Goal: Task Accomplishment & Management: Use online tool/utility

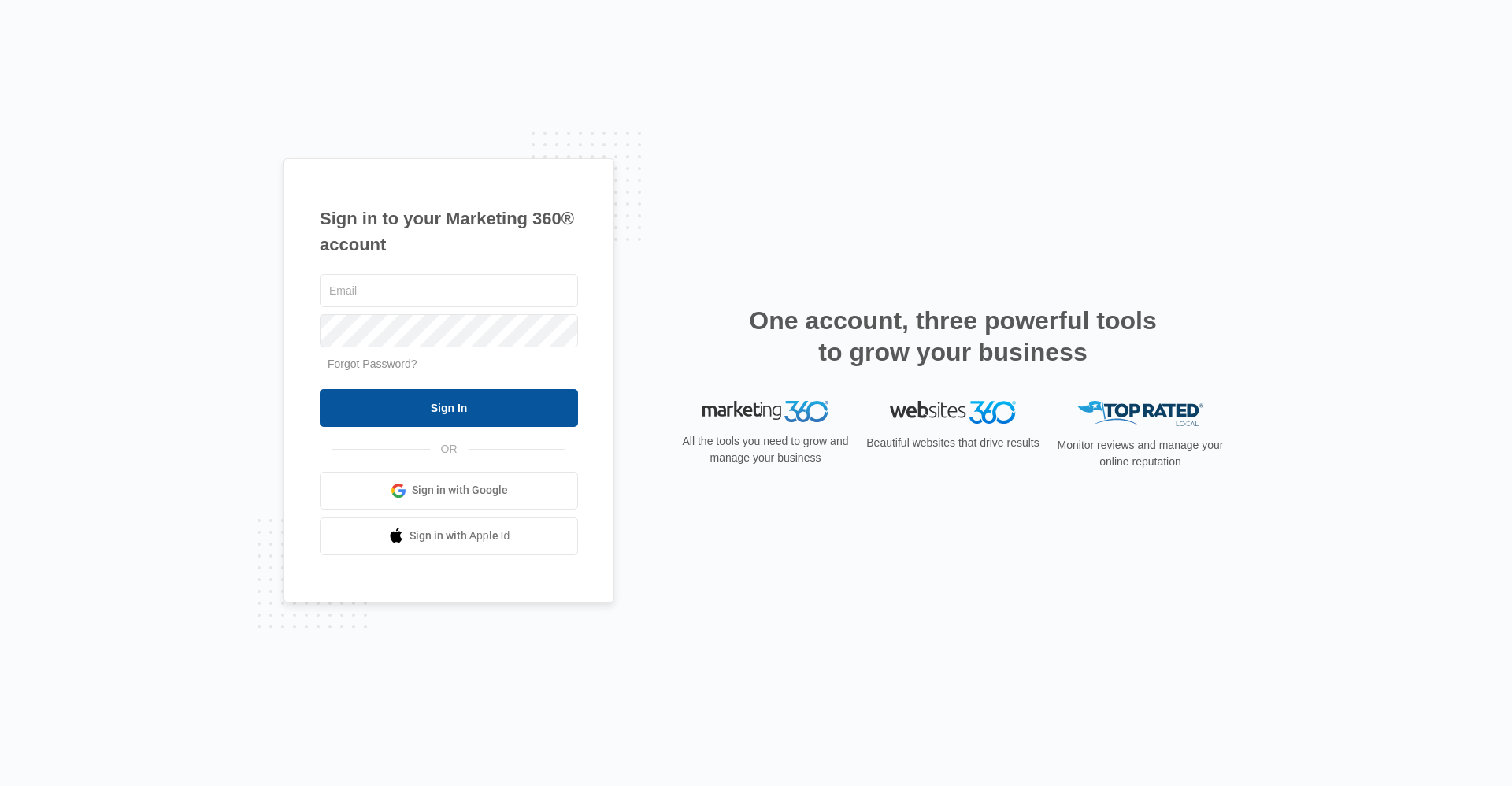
type input "[EMAIL_ADDRESS][DOMAIN_NAME]"
click at [460, 403] on input "Sign In" at bounding box center [449, 408] width 258 height 38
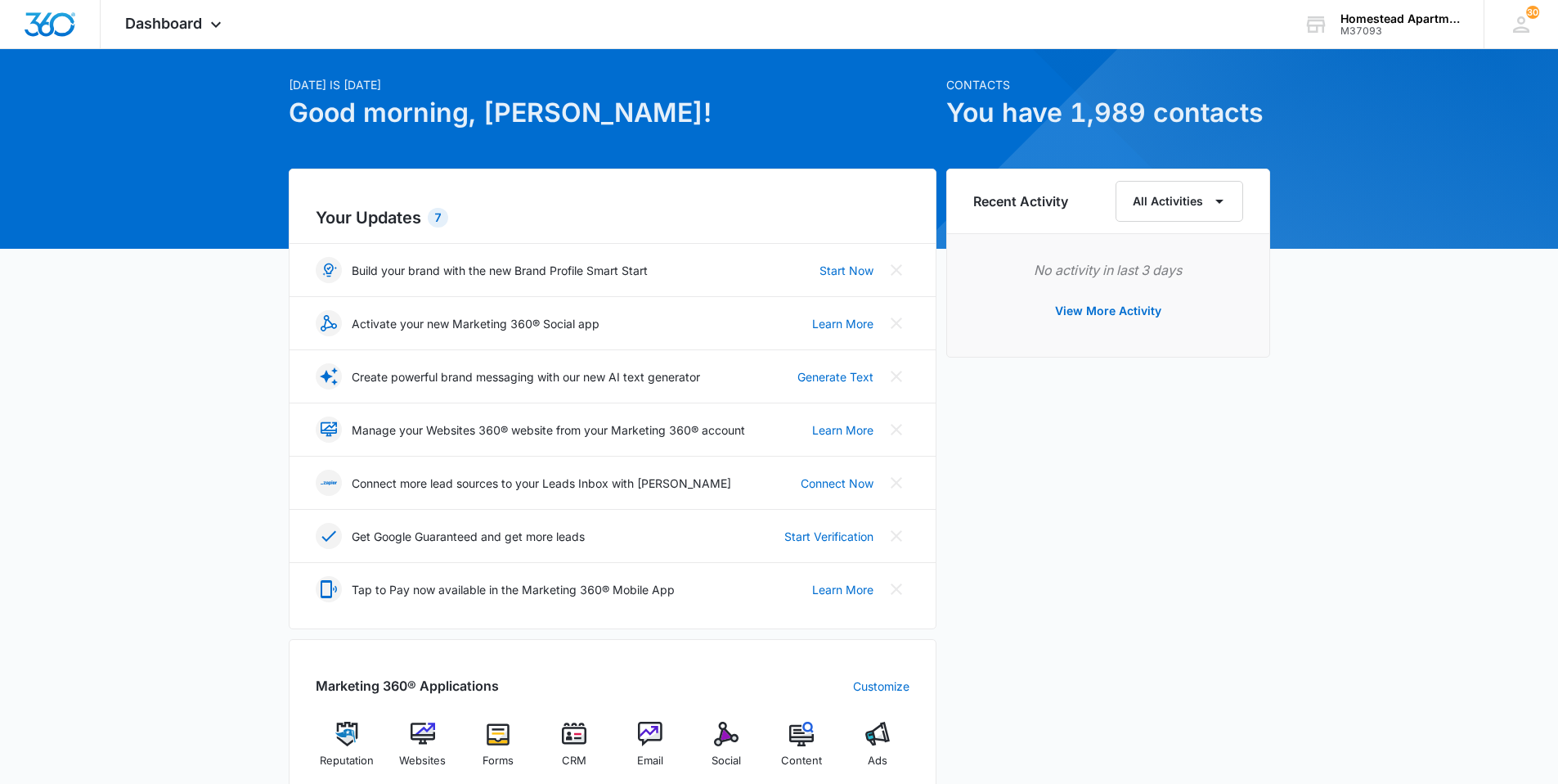
scroll to position [327, 0]
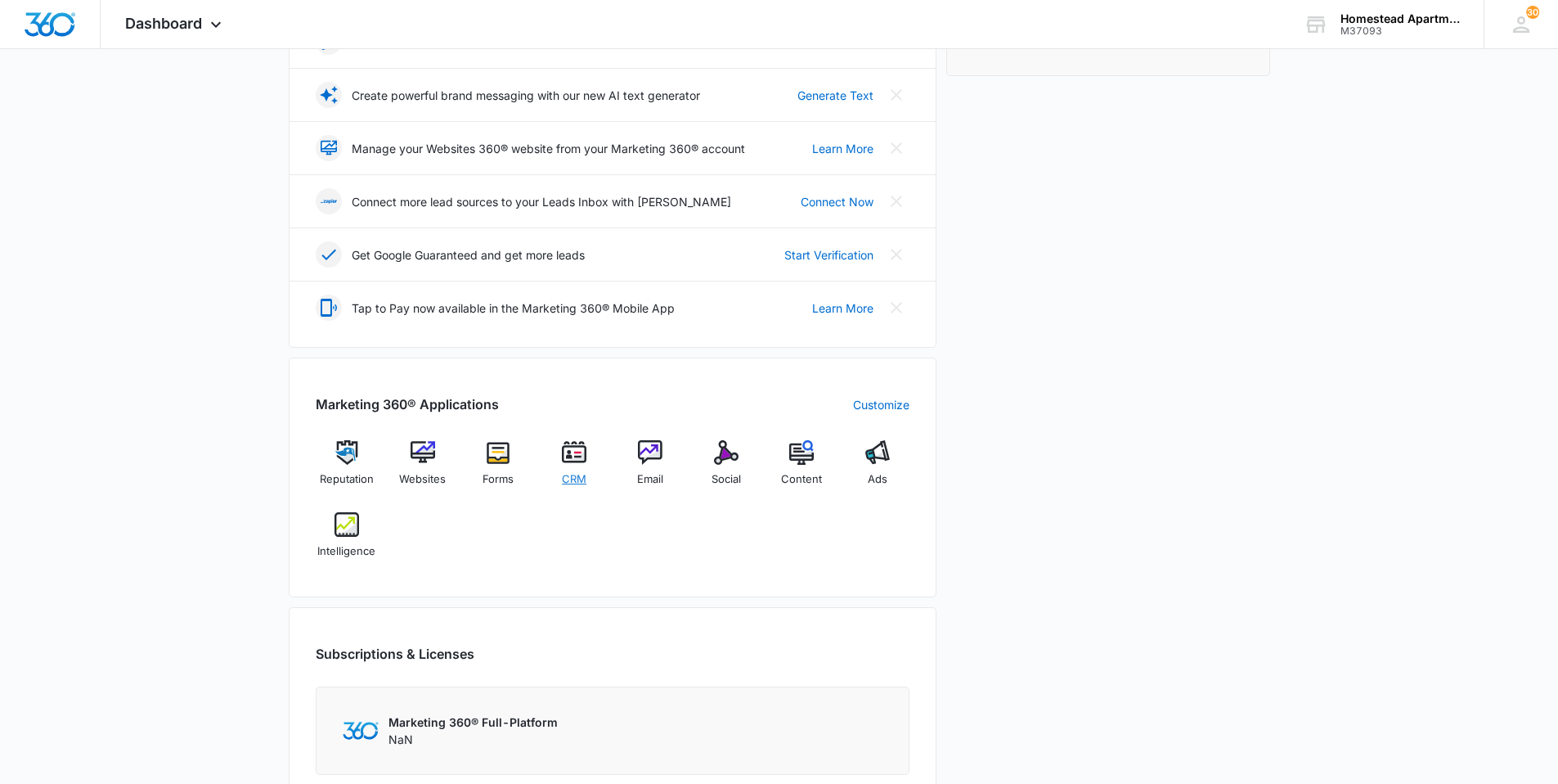
click at [577, 465] on div "CRM" at bounding box center [574, 469] width 63 height 58
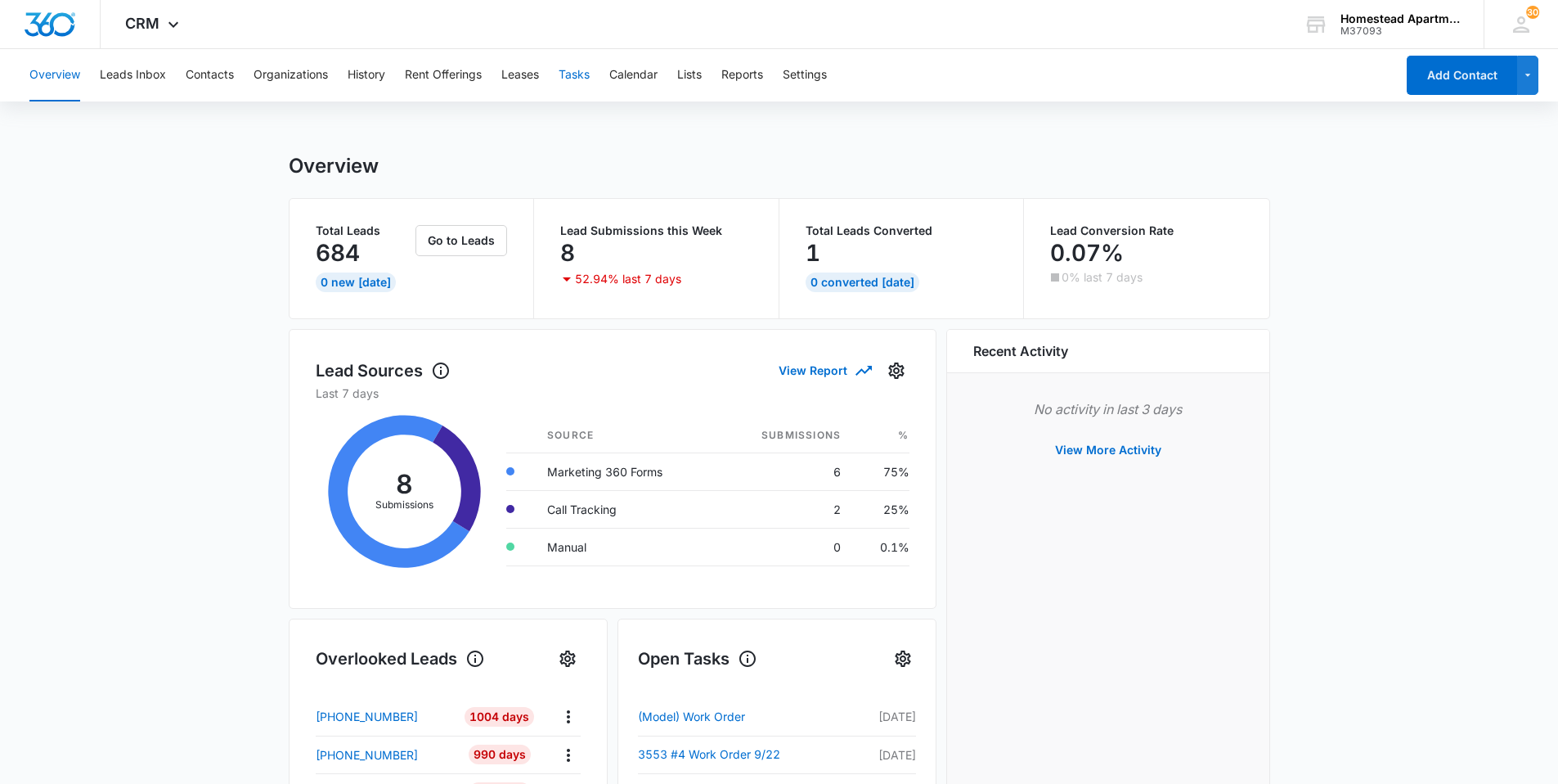
click at [589, 75] on button "Tasks" at bounding box center [574, 75] width 31 height 52
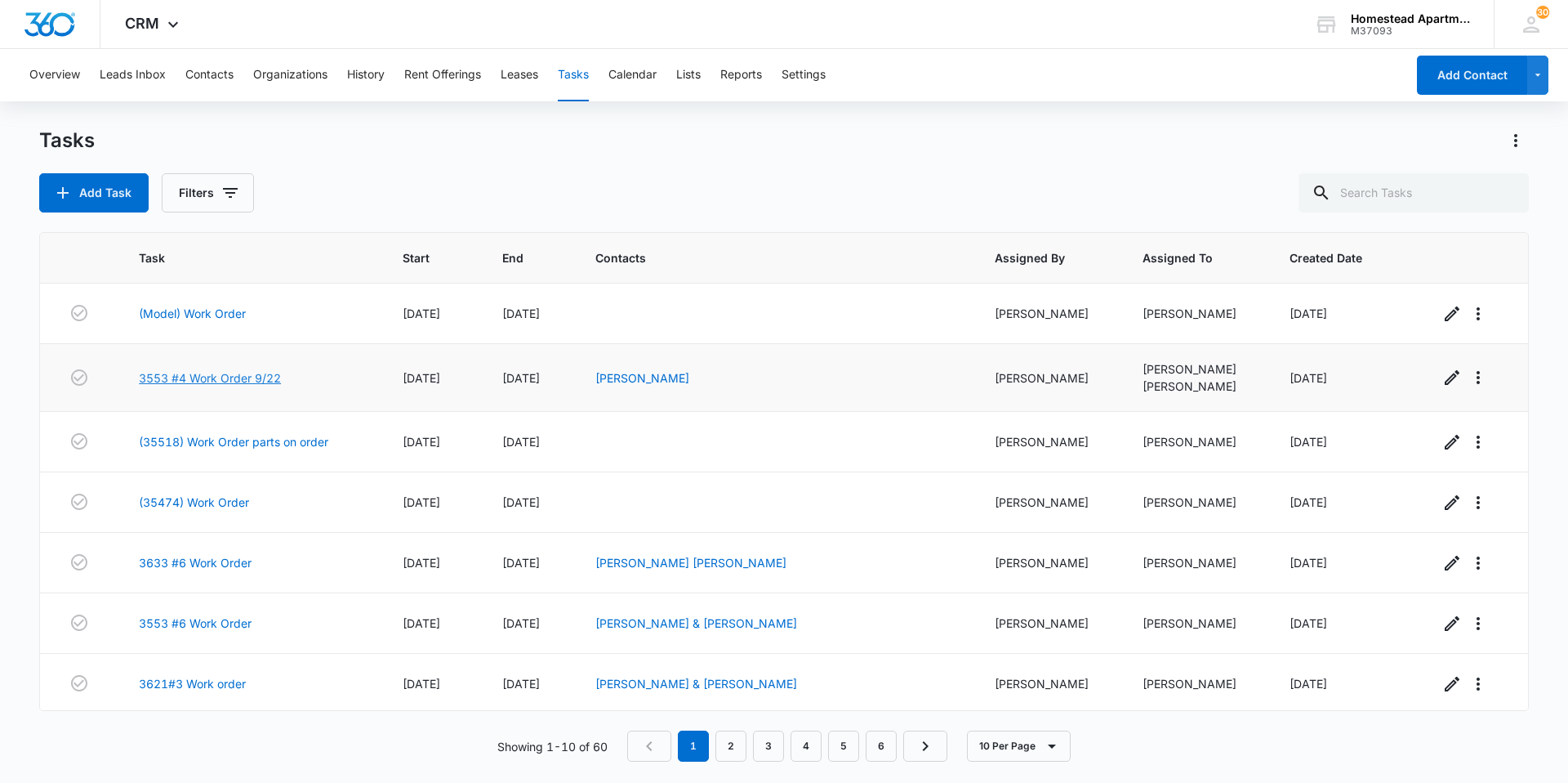
click at [193, 379] on link "3553 #4 Work Order 9/22" at bounding box center [210, 378] width 142 height 17
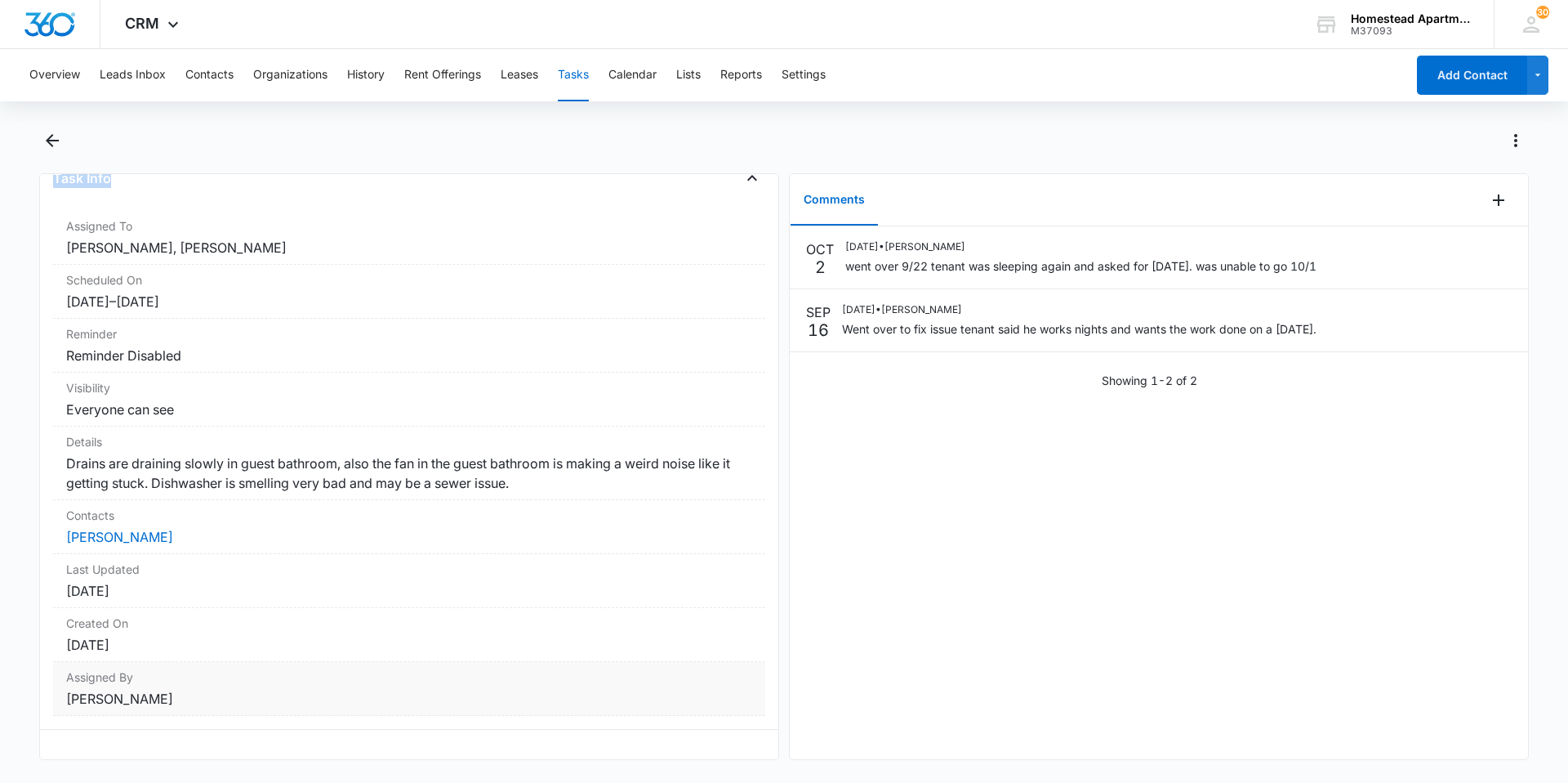
scroll to position [114, 0]
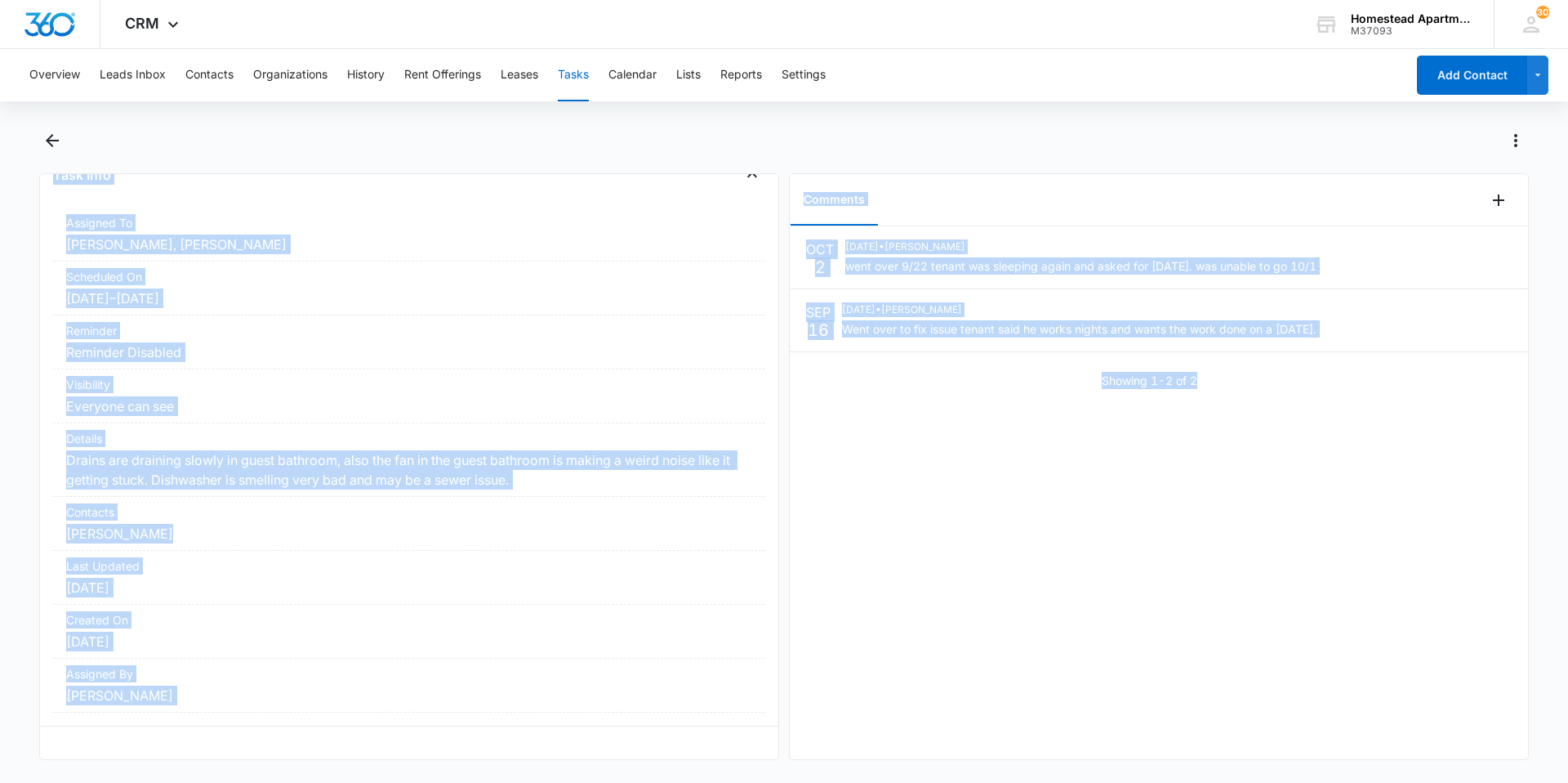
drag, startPoint x: 40, startPoint y: 175, endPoint x: 1329, endPoint y: 600, distance: 1357.3
click at [1329, 600] on div "3553 #4 Work Order 9/22 Task Info Assigned To Richard Delong, Carlos Fierro Sch…" at bounding box center [784, 466] width 1489 height 586
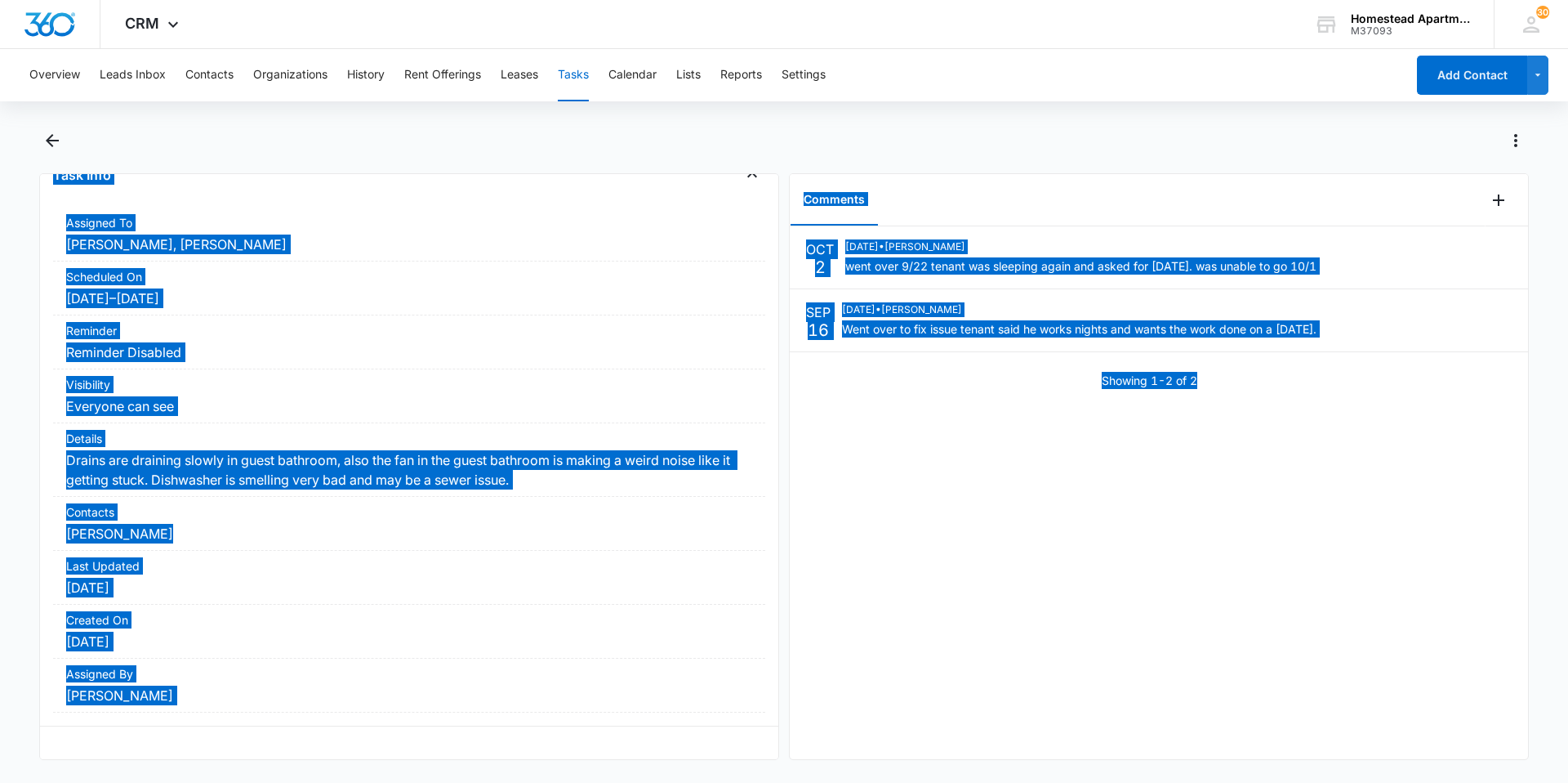
scroll to position [104, 0]
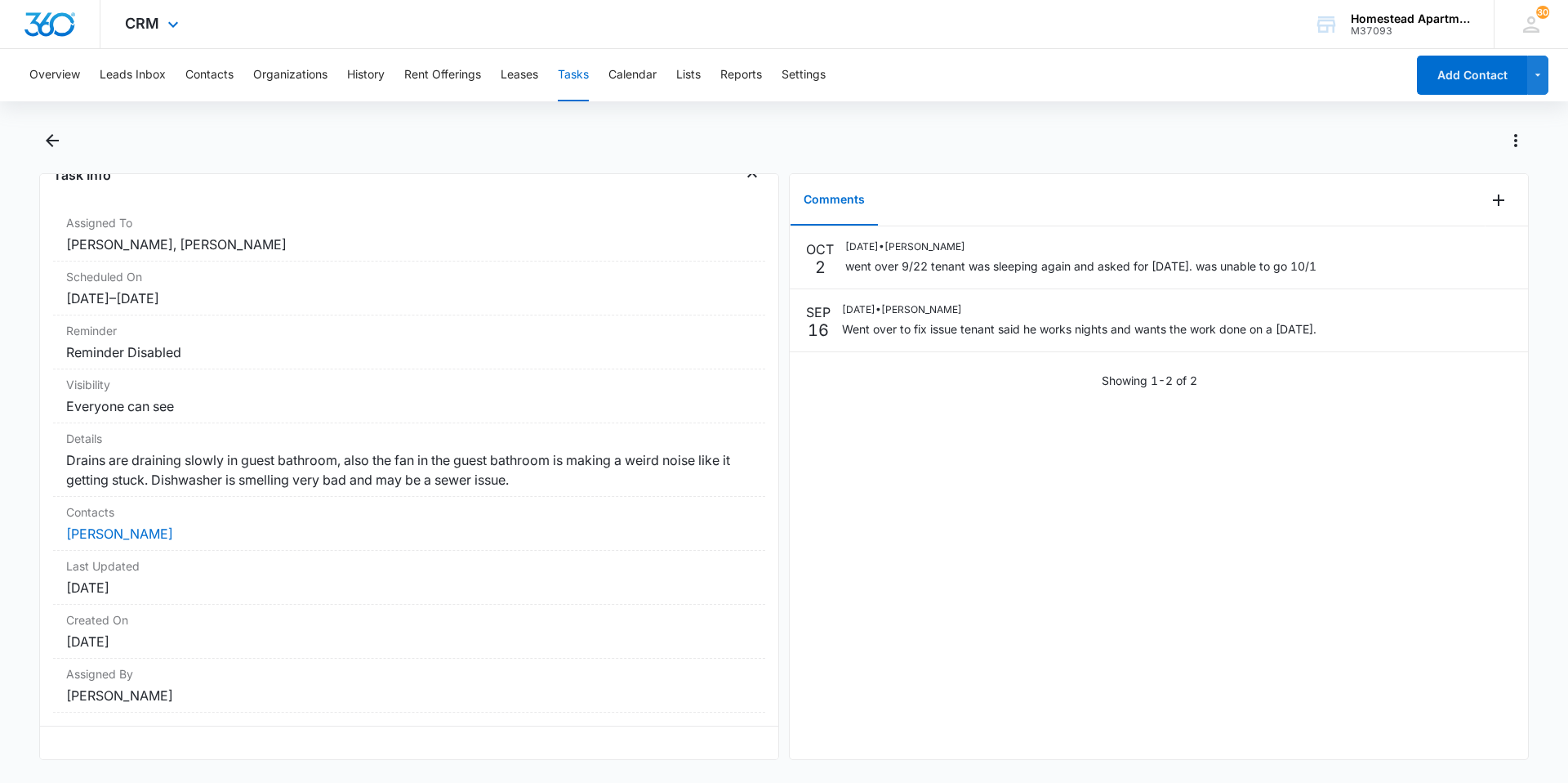
click at [1031, 42] on div "CRM Apps Reputation Websites Forms CRM Email Social Content Ads Intelligence Fi…" at bounding box center [784, 24] width 1568 height 49
click at [59, 139] on icon "Back" at bounding box center [52, 140] width 19 height 19
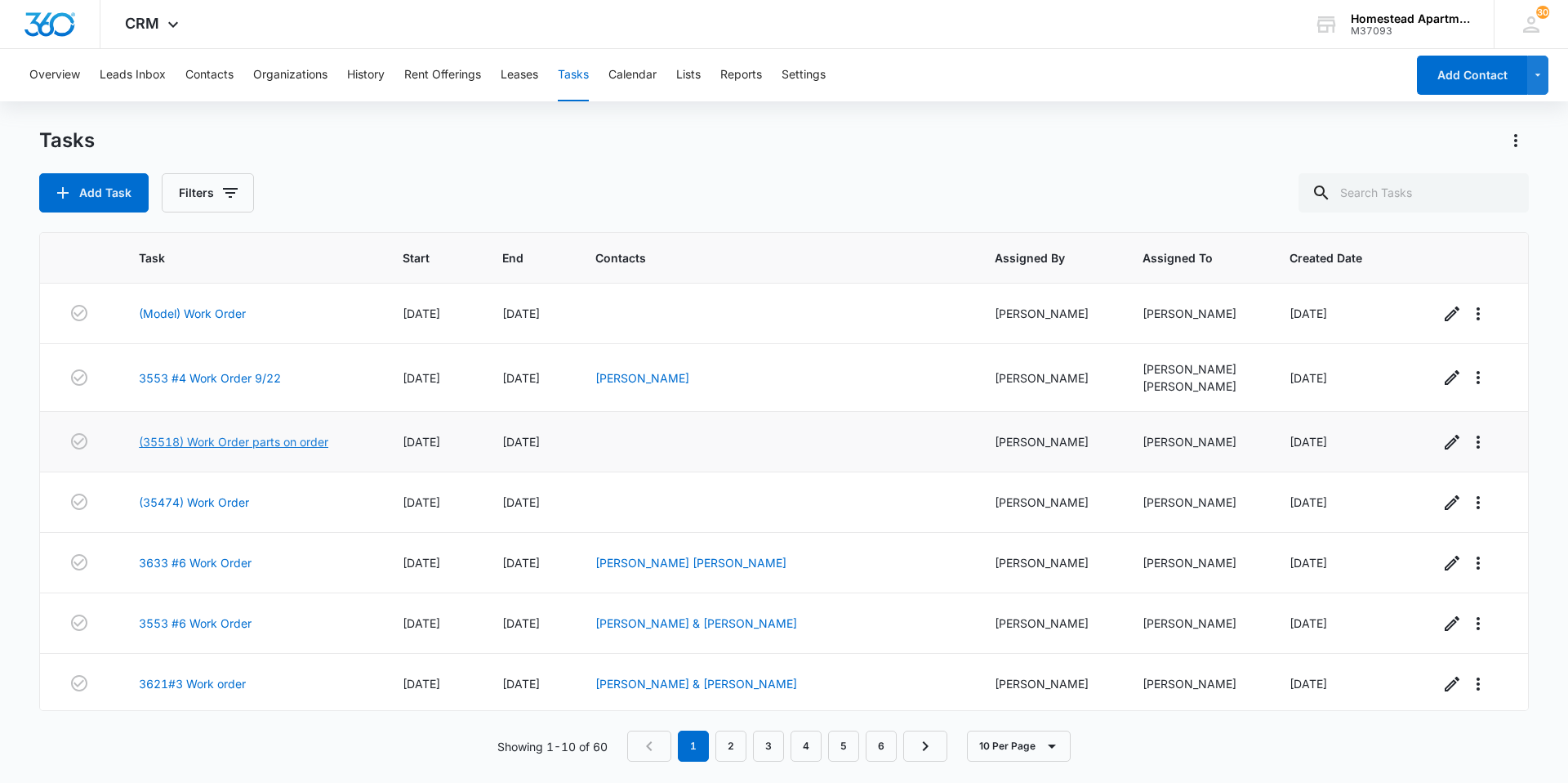
click at [199, 445] on link "(35518) Work Order parts on order" at bounding box center [234, 441] width 189 height 17
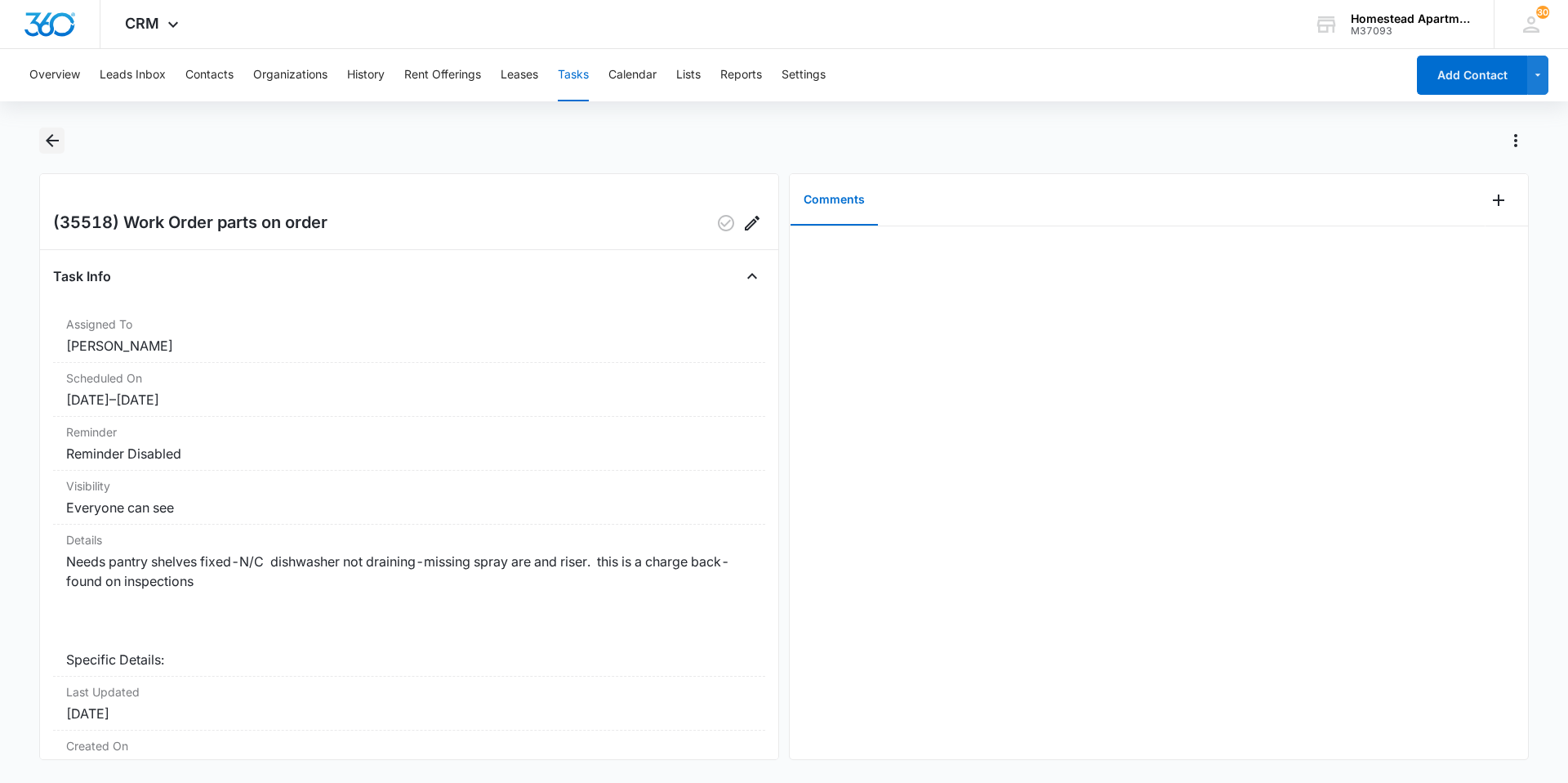
click at [54, 129] on button "Back" at bounding box center [52, 140] width 25 height 26
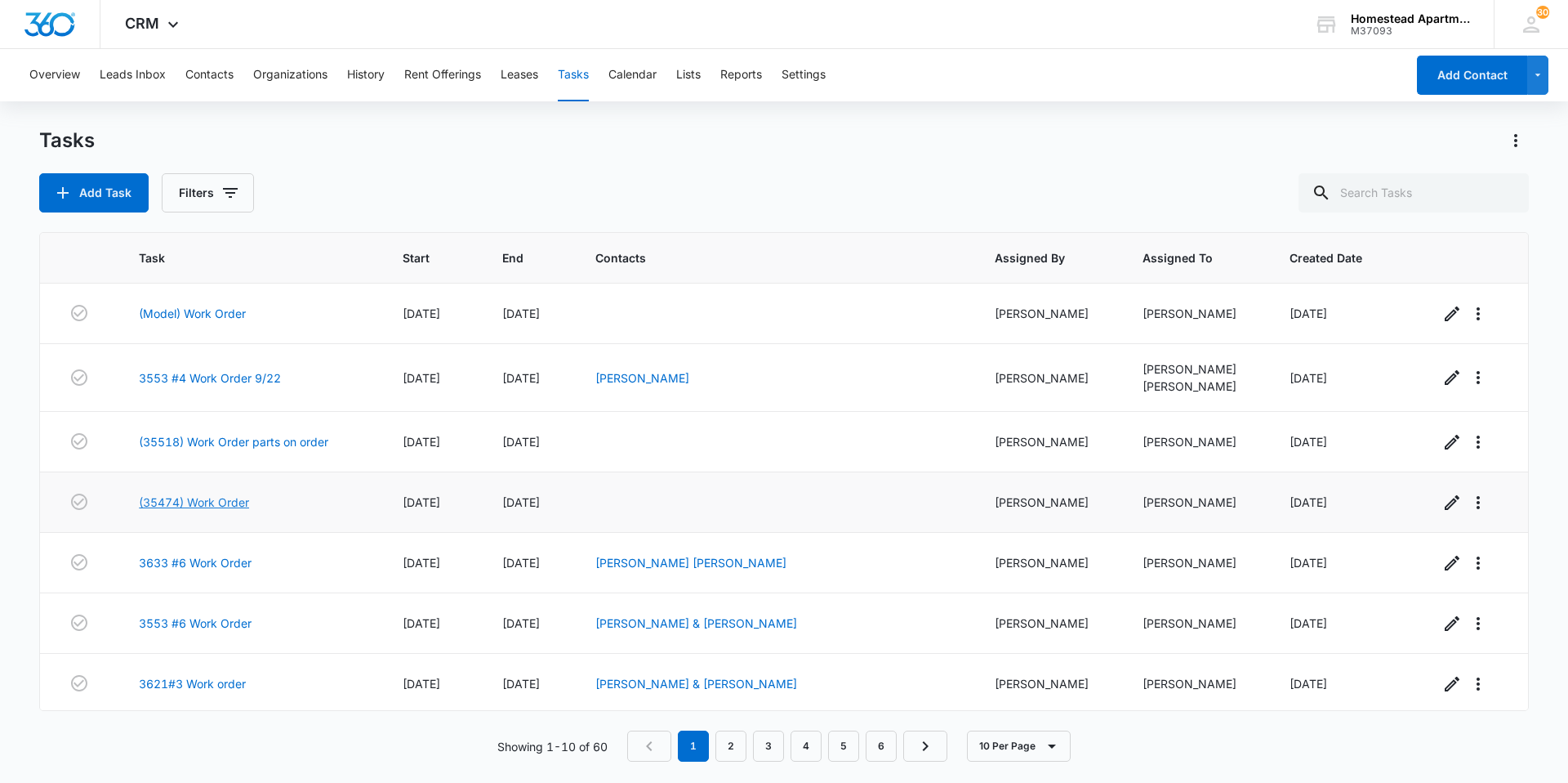
click at [166, 497] on link "(35474) Work Order" at bounding box center [194, 502] width 111 height 17
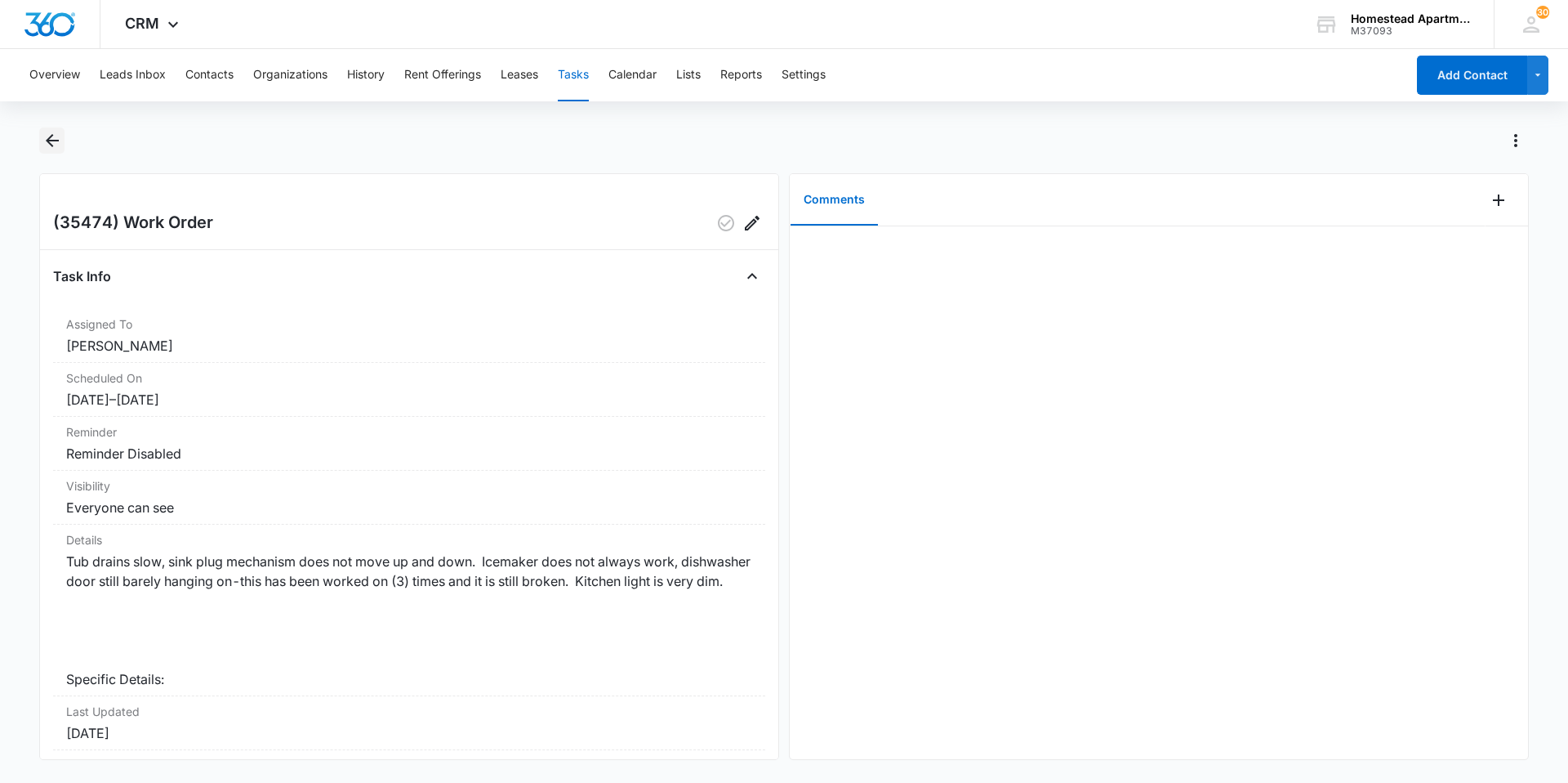
click at [45, 134] on icon "Back" at bounding box center [52, 140] width 19 height 19
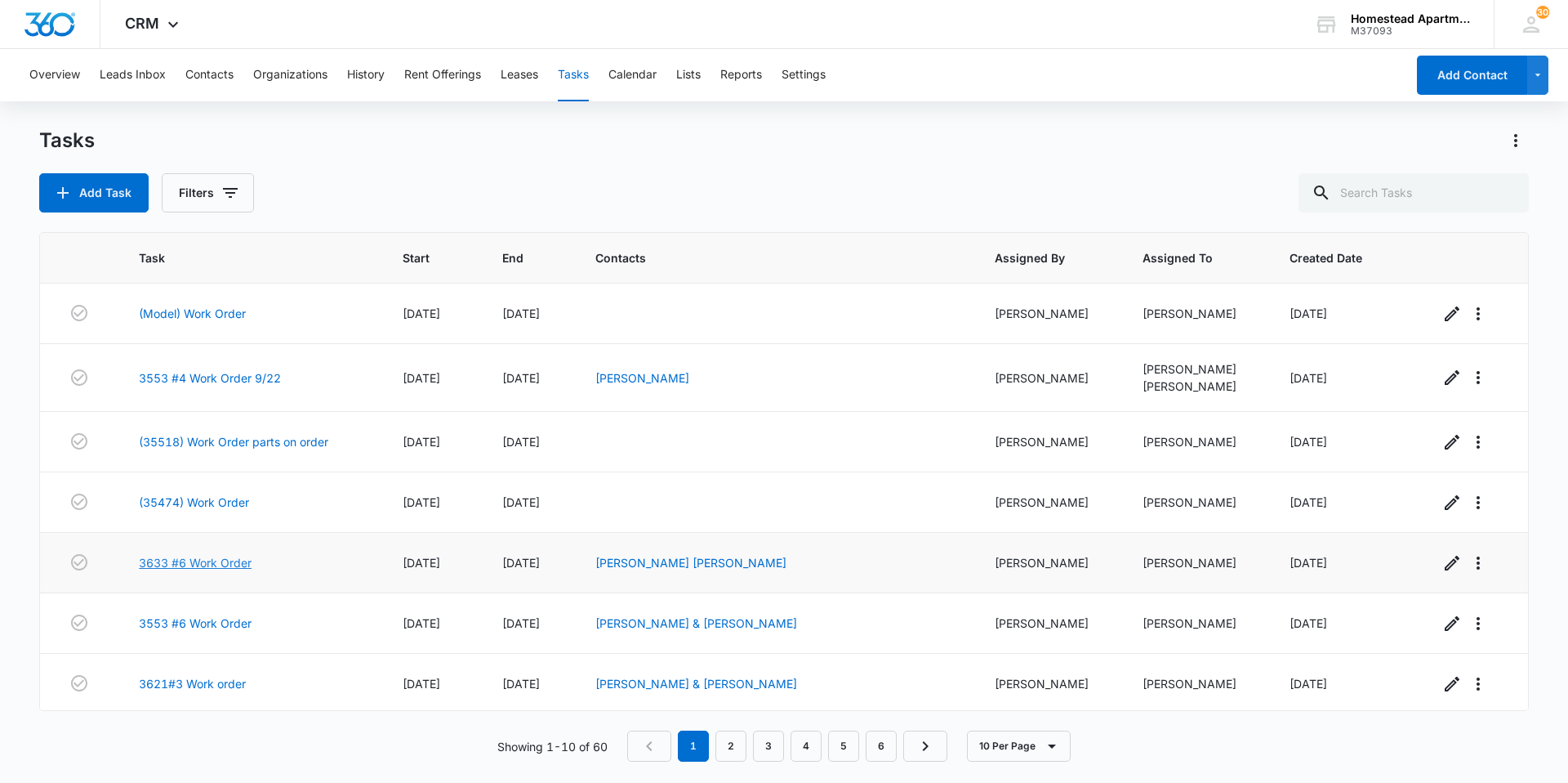
click at [152, 565] on link "3633 #6 Work Order" at bounding box center [195, 562] width 113 height 17
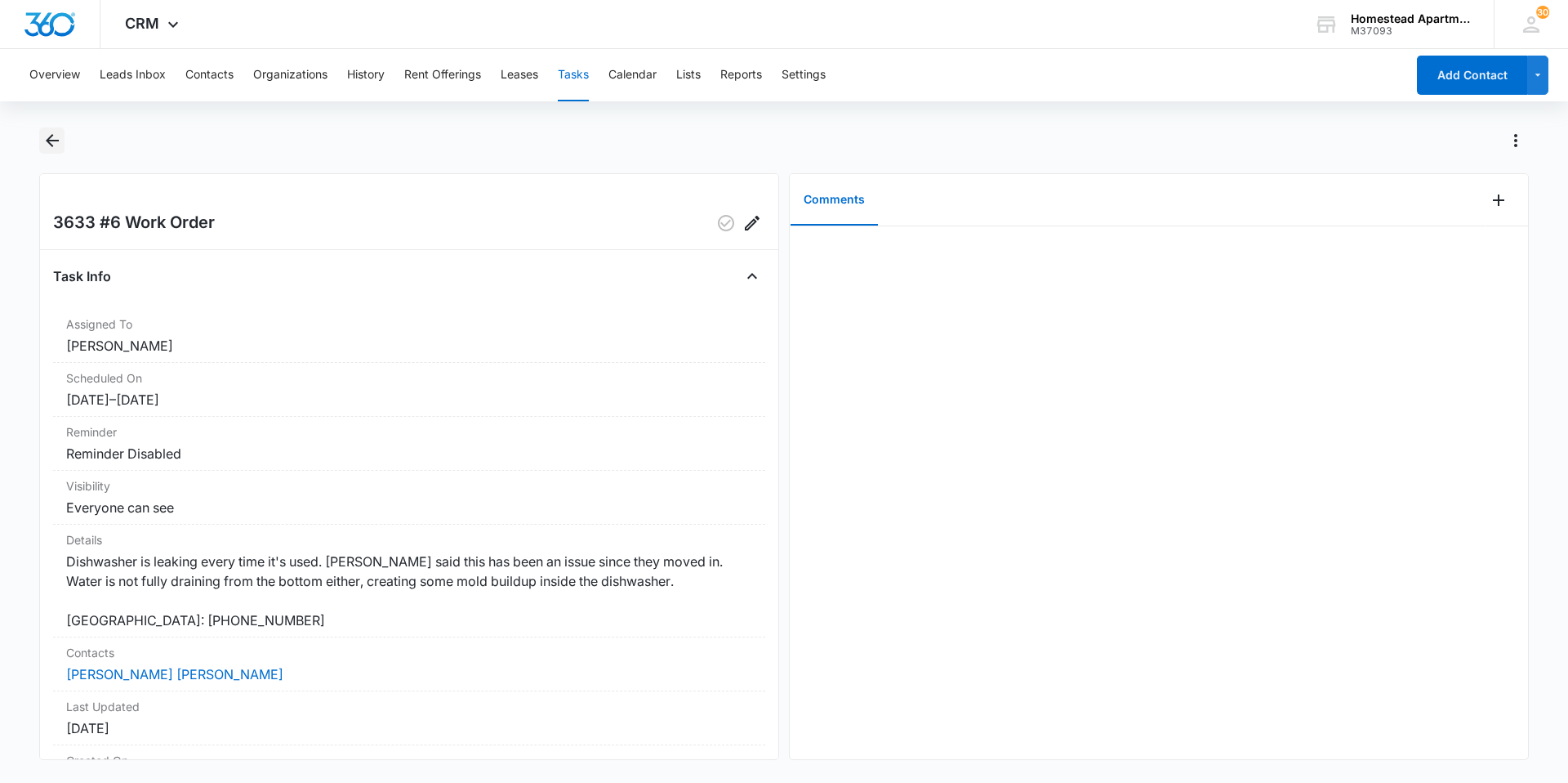
click at [44, 133] on icon "Back" at bounding box center [52, 140] width 19 height 19
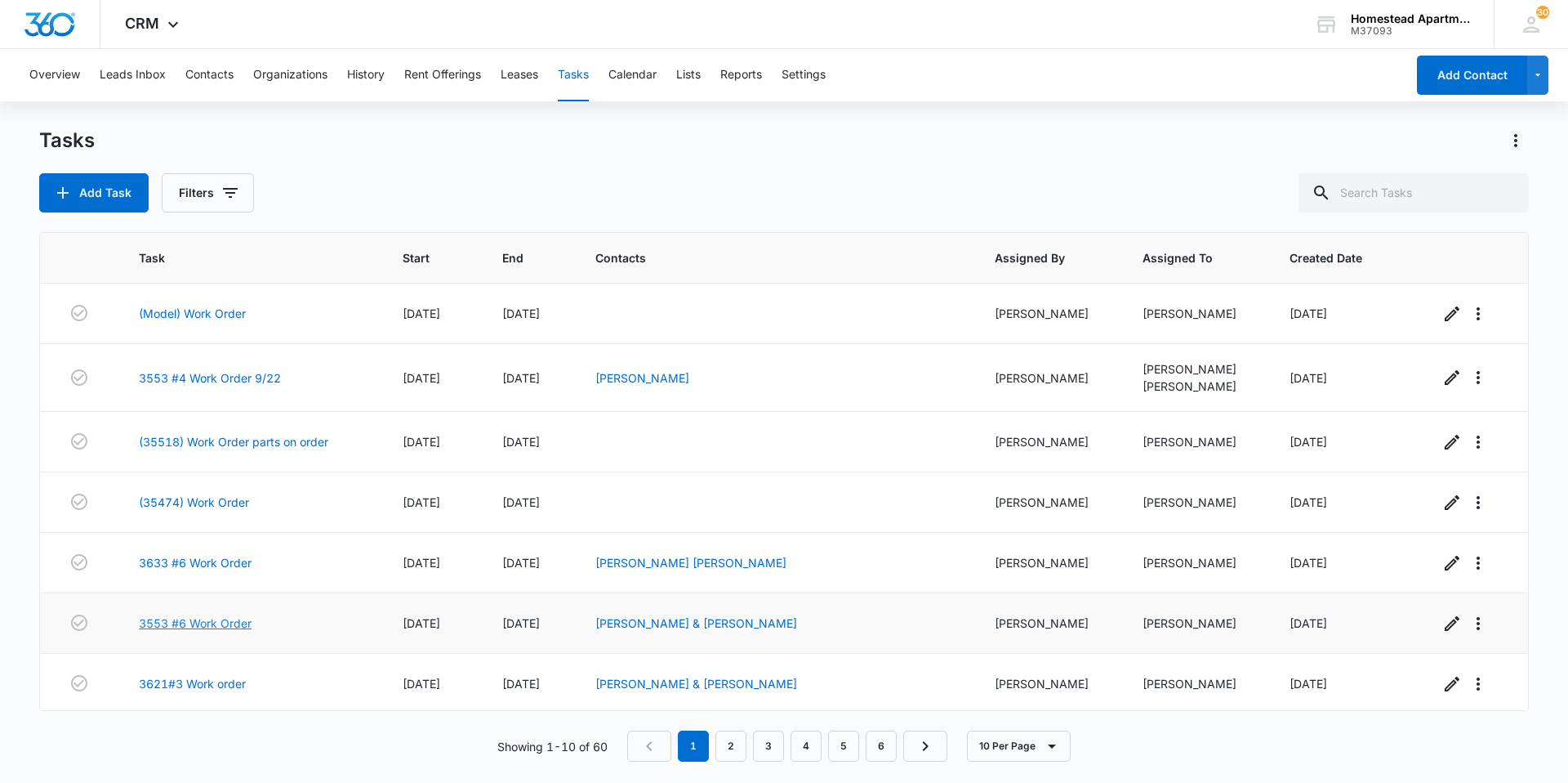
click at [186, 619] on link "3553 #6 Work Order" at bounding box center [195, 623] width 113 height 17
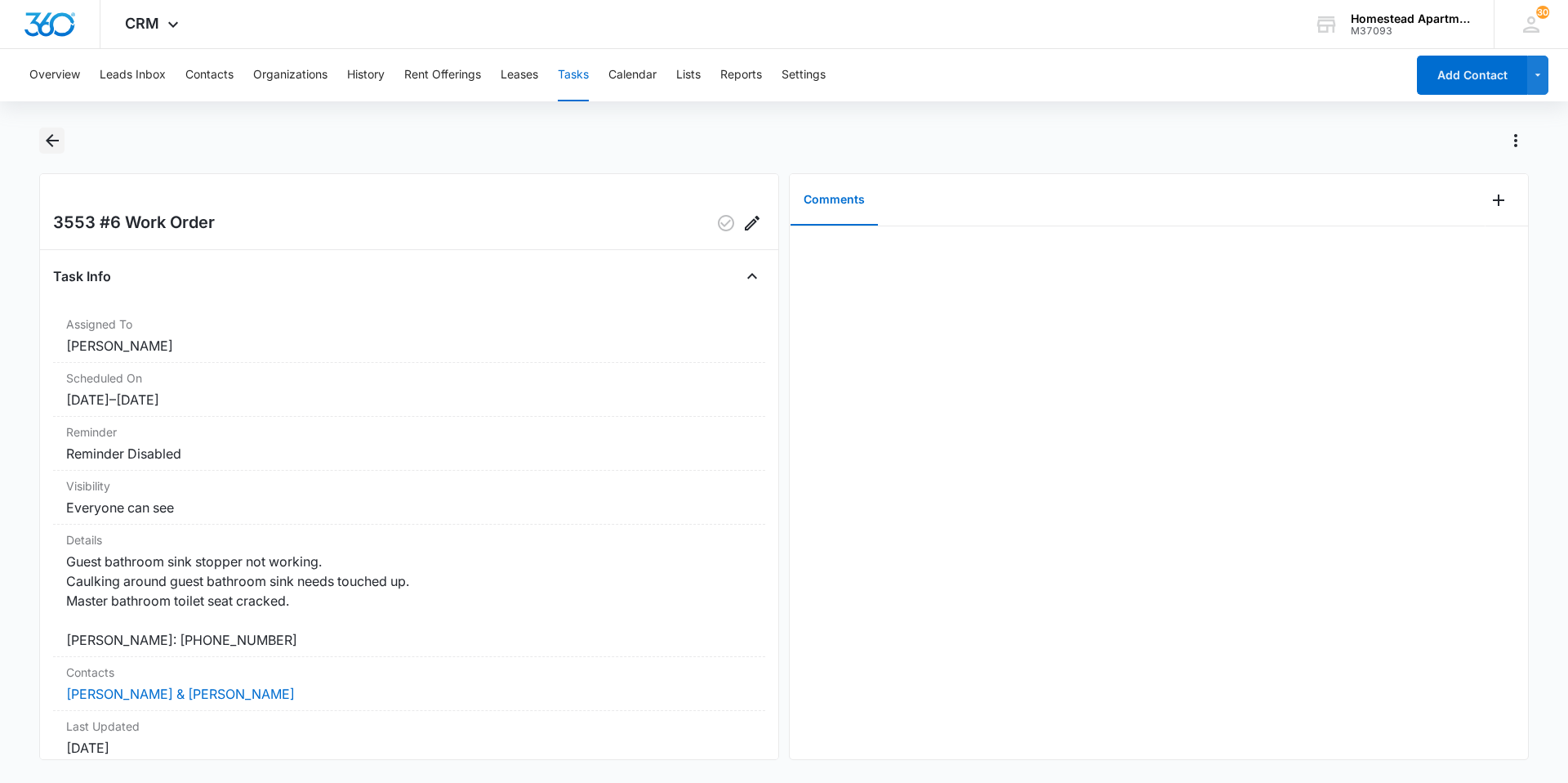
click at [48, 139] on icon "Back" at bounding box center [53, 141] width 13 height 13
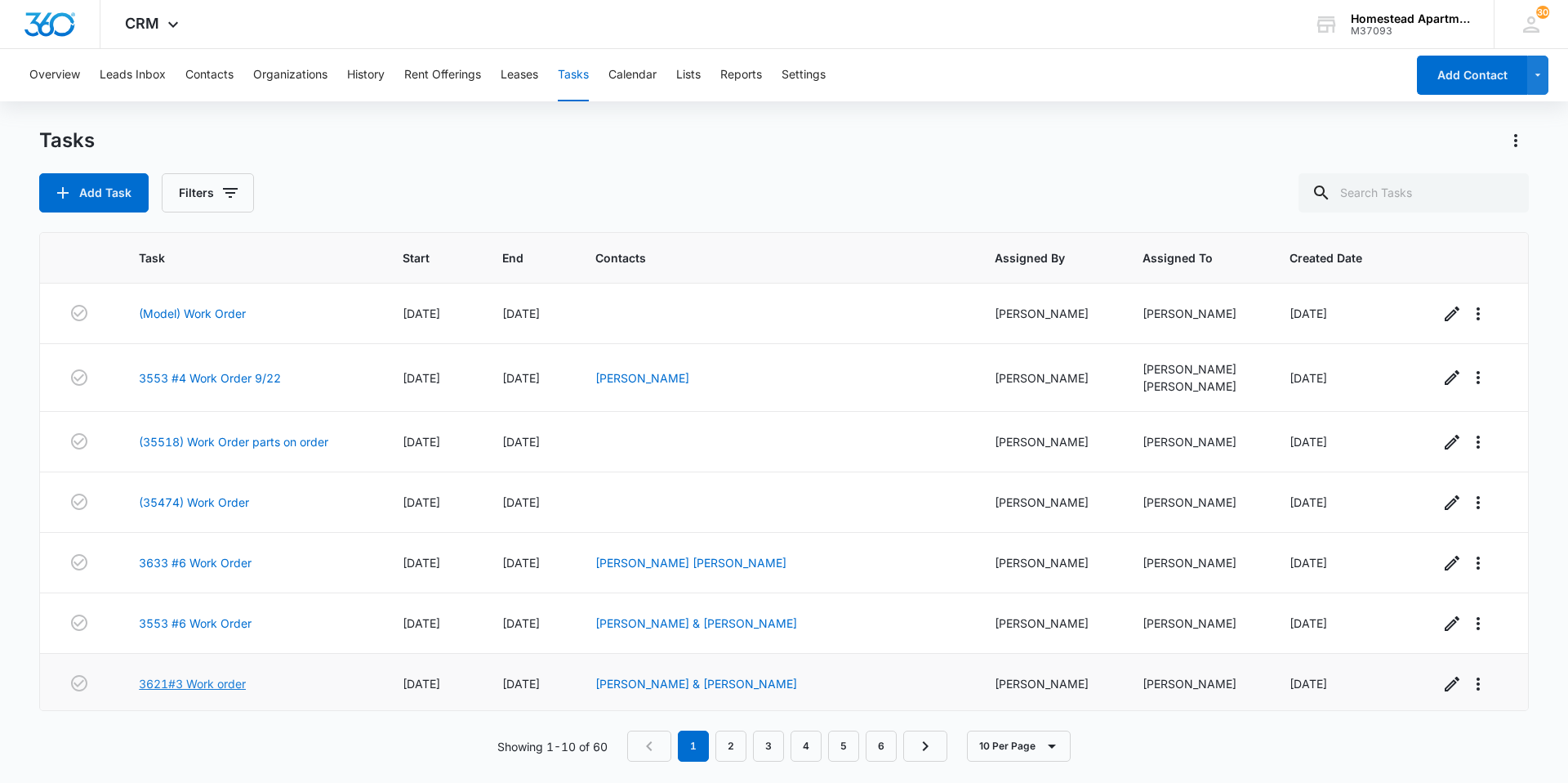
click at [172, 679] on link "3621#3 Work order" at bounding box center [193, 683] width 107 height 17
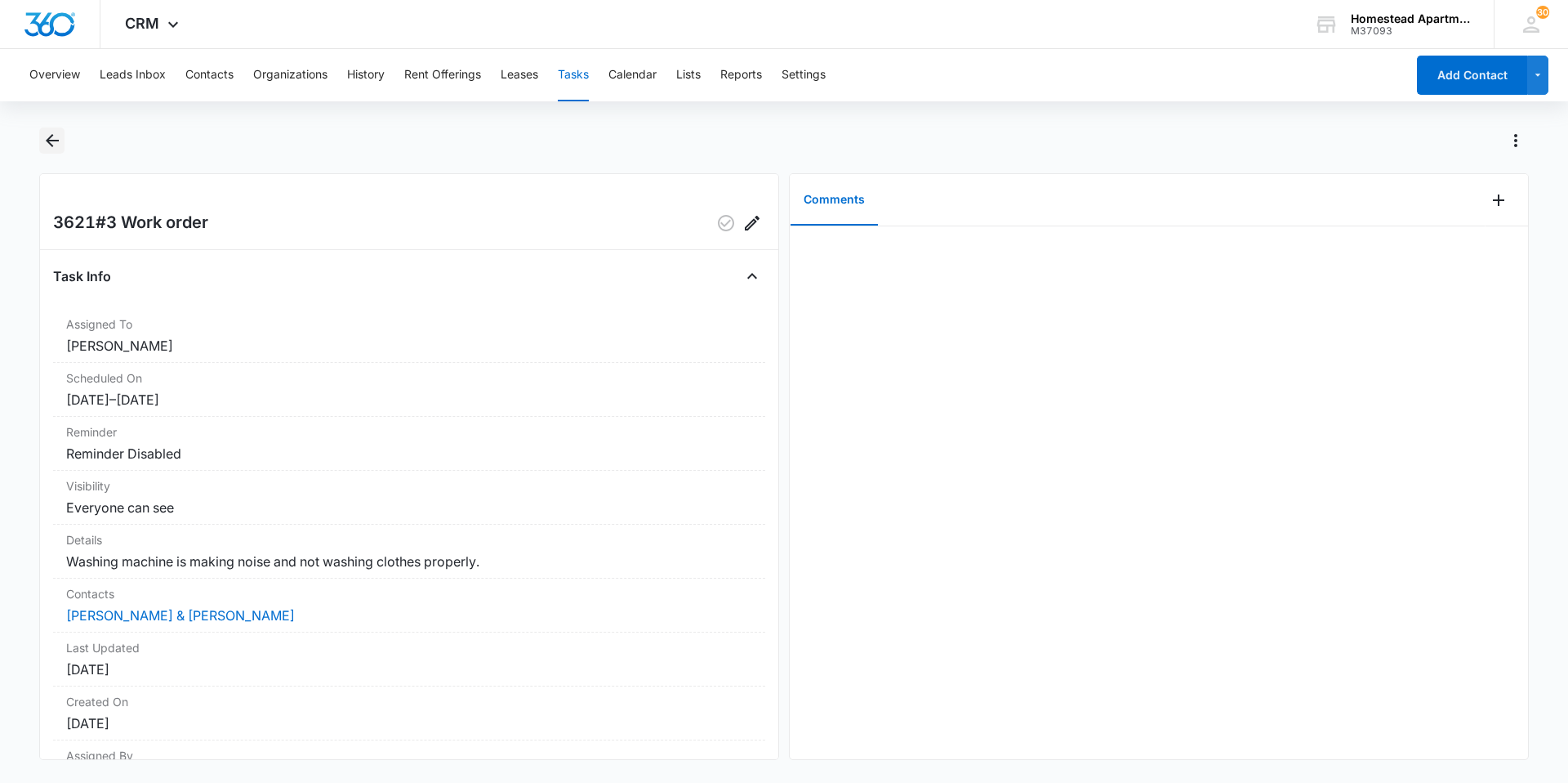
click at [43, 133] on icon "Back" at bounding box center [52, 140] width 19 height 19
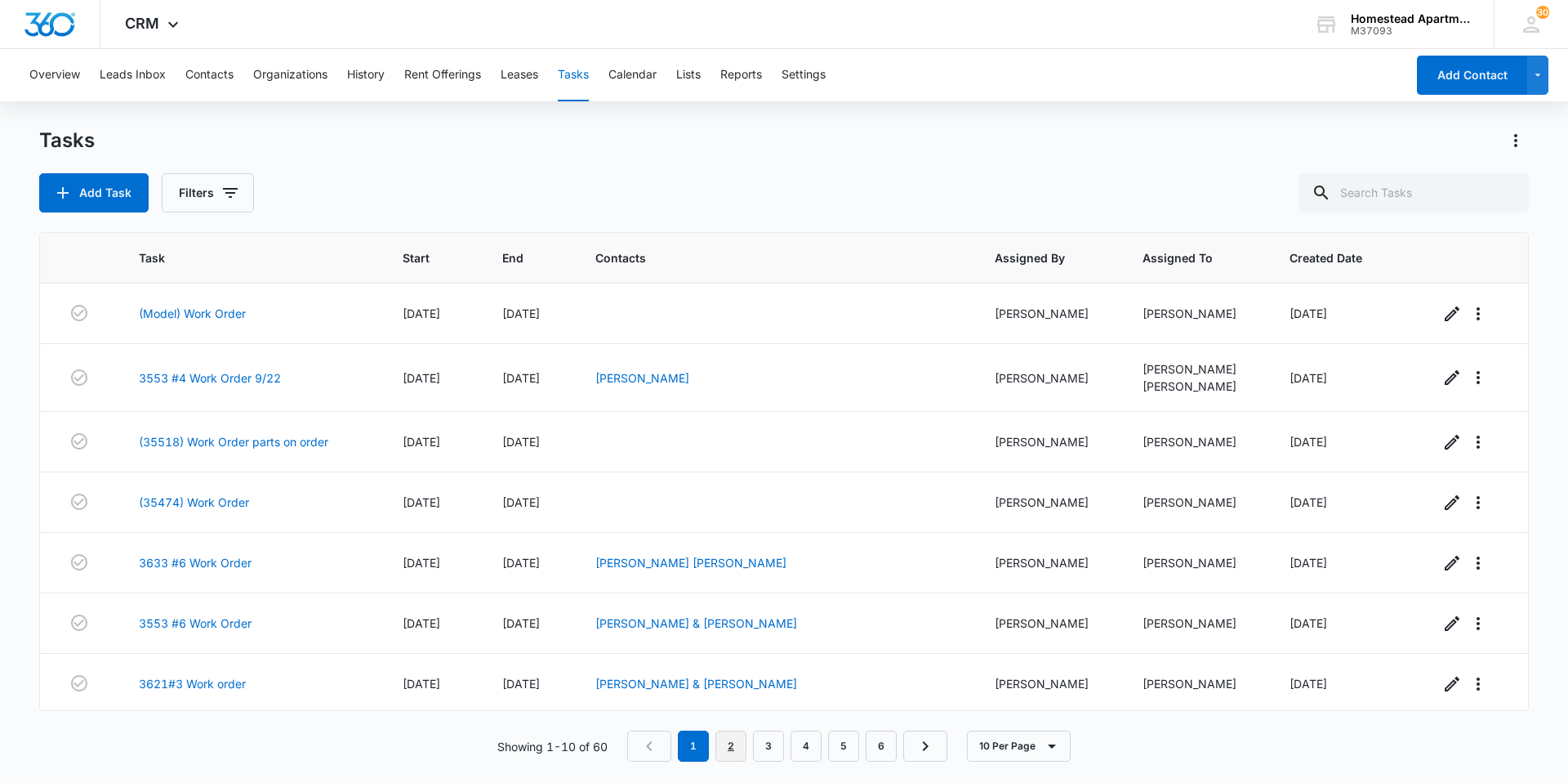
click at [734, 749] on link "2" at bounding box center [731, 745] width 31 height 31
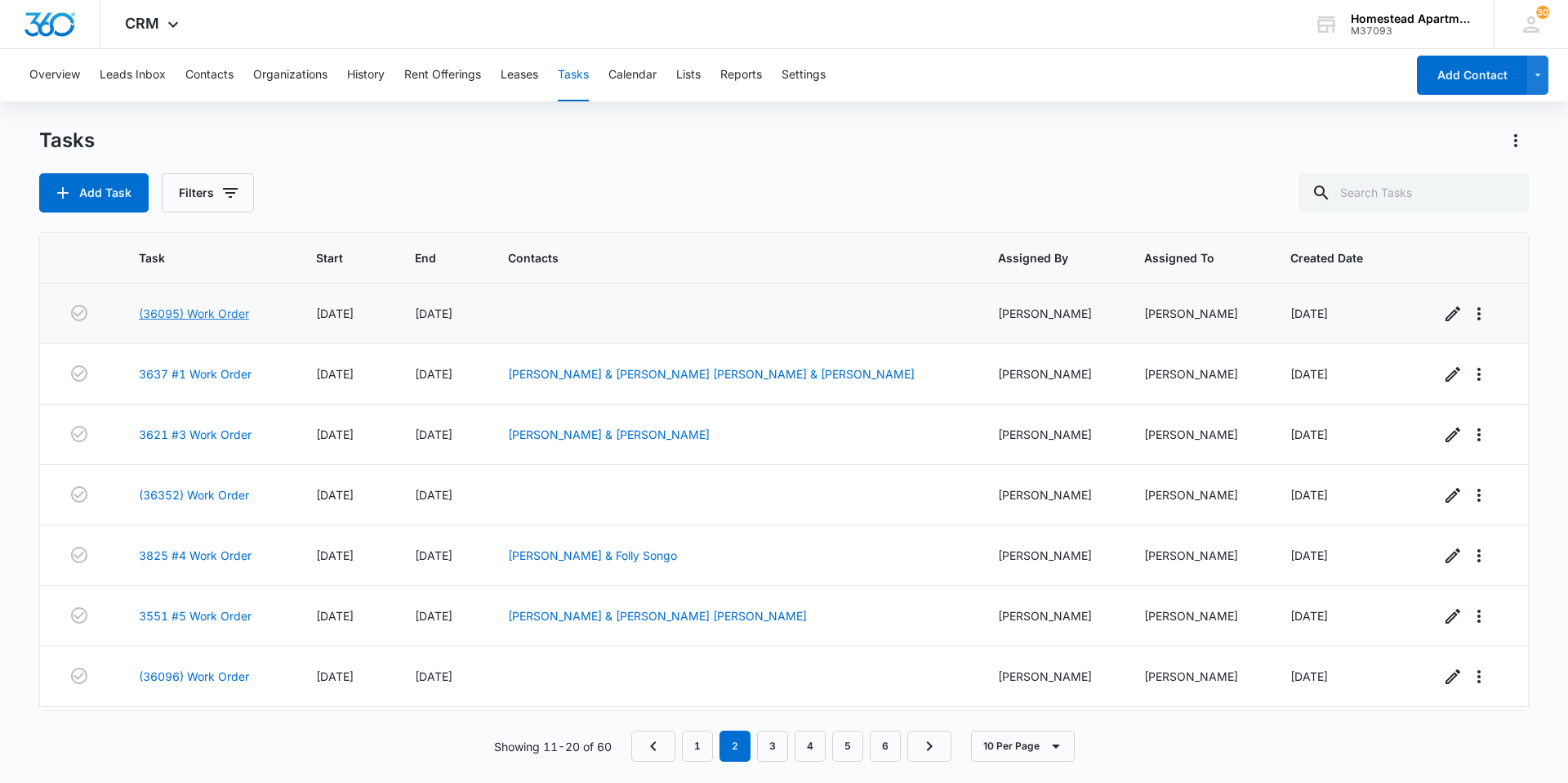
click at [156, 306] on link "(36095) Work Order" at bounding box center [194, 313] width 111 height 17
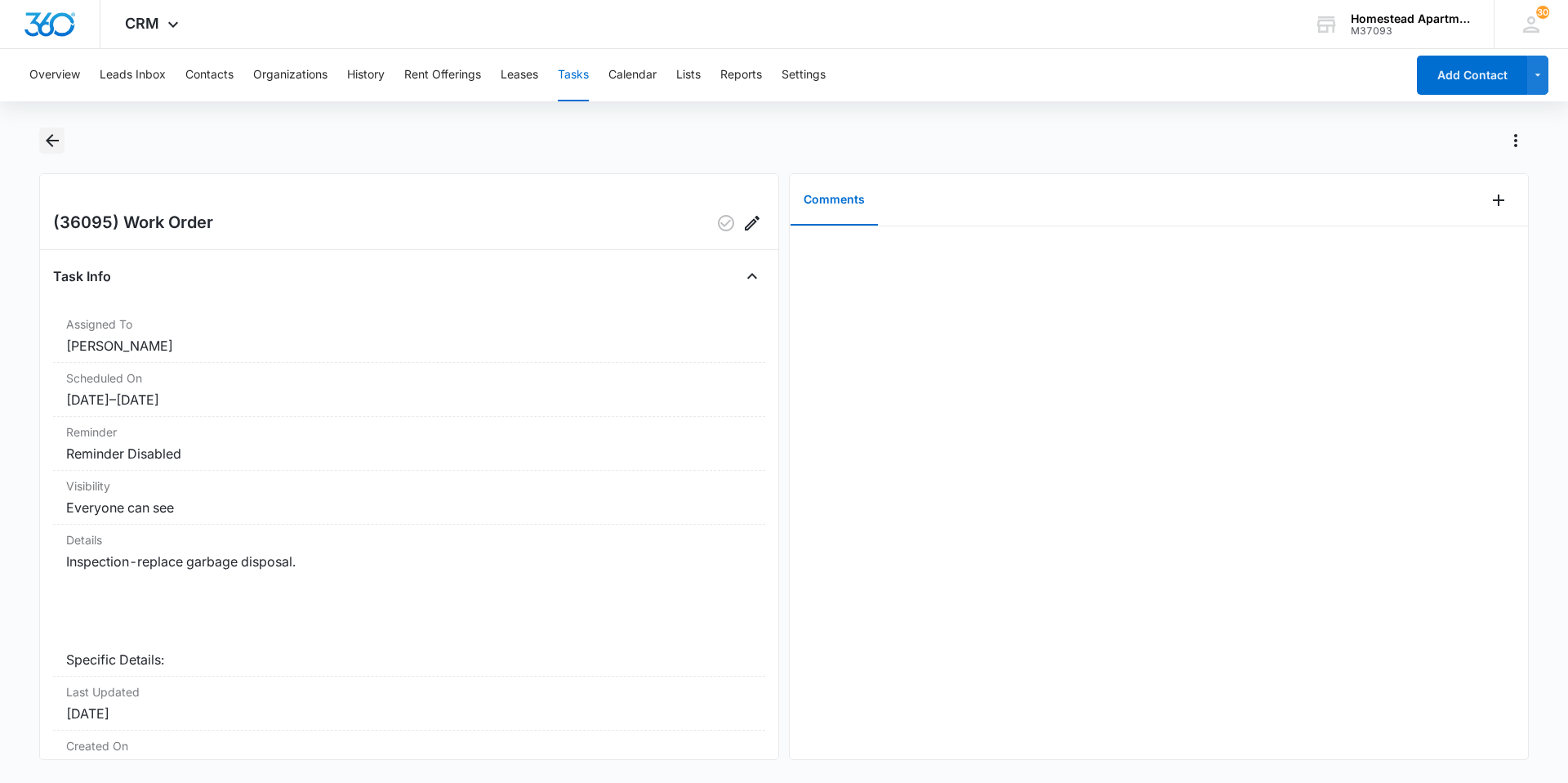
click at [59, 140] on icon "Back" at bounding box center [52, 140] width 19 height 19
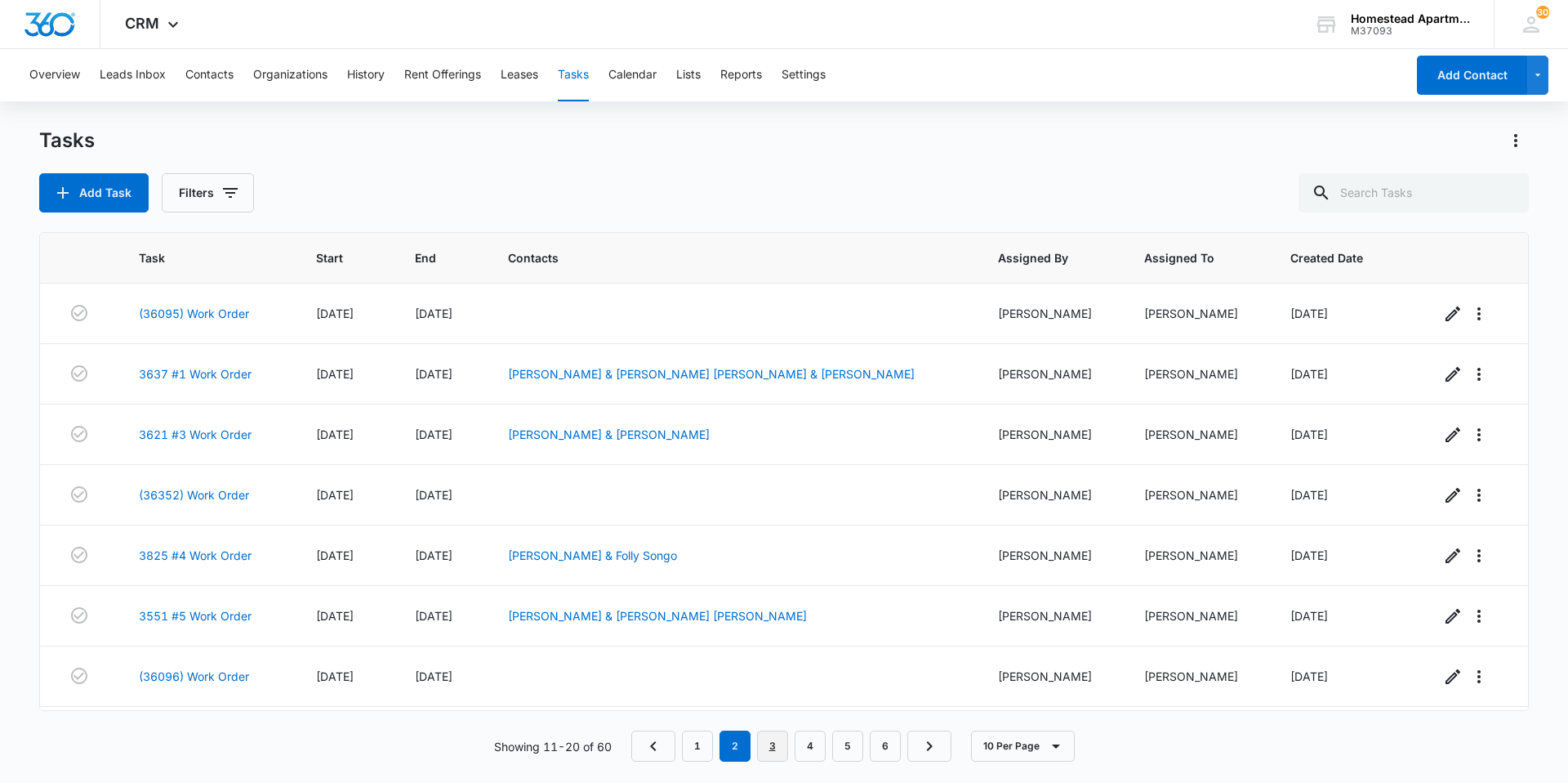
click at [776, 750] on link "3" at bounding box center [772, 745] width 31 height 31
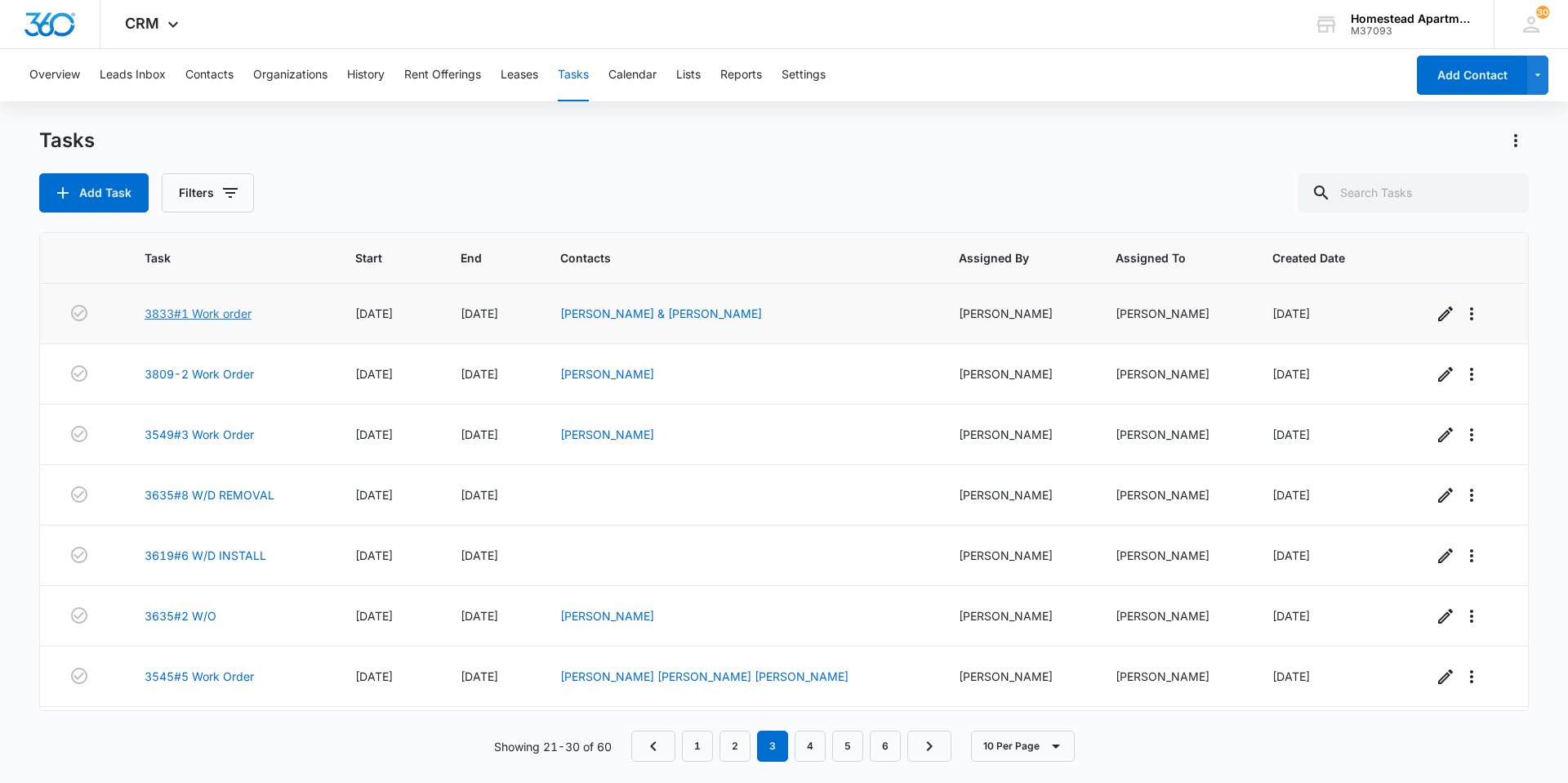
click at [184, 317] on link "3833#1 Work order" at bounding box center [198, 313] width 107 height 17
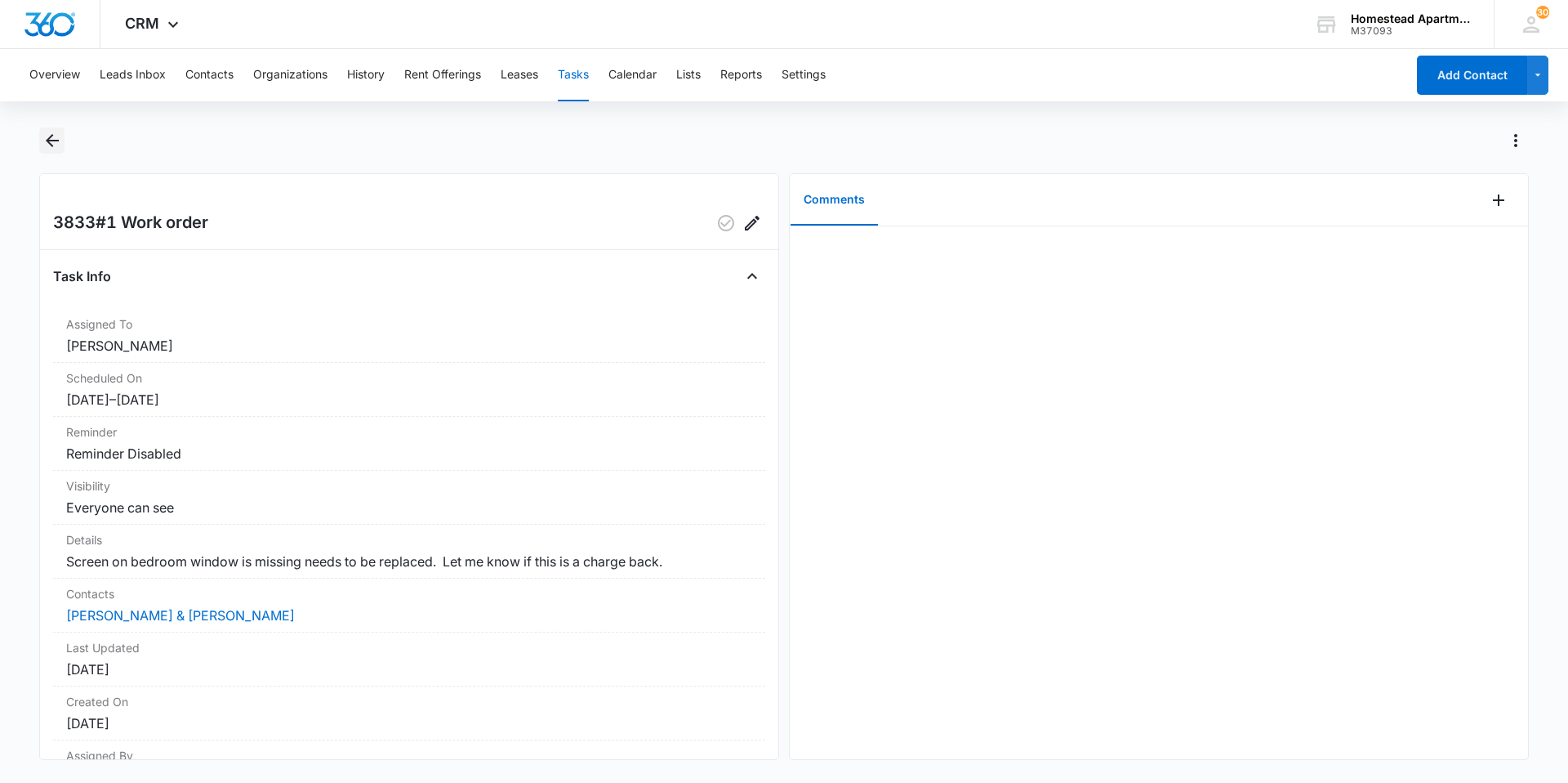
click at [48, 142] on icon "Back" at bounding box center [53, 141] width 13 height 13
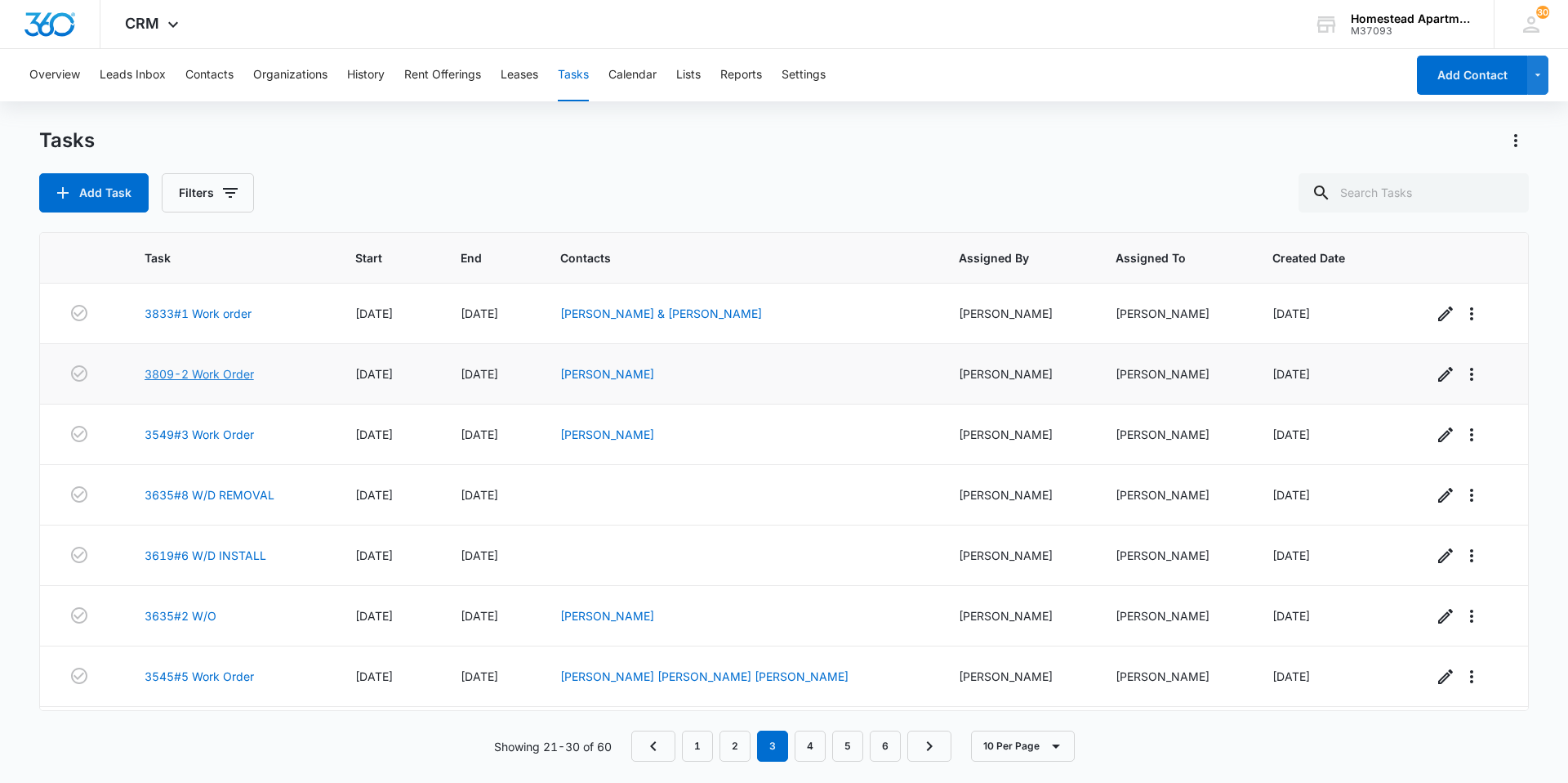
click at [190, 373] on link "3809-2 Work Order" at bounding box center [199, 373] width 110 height 17
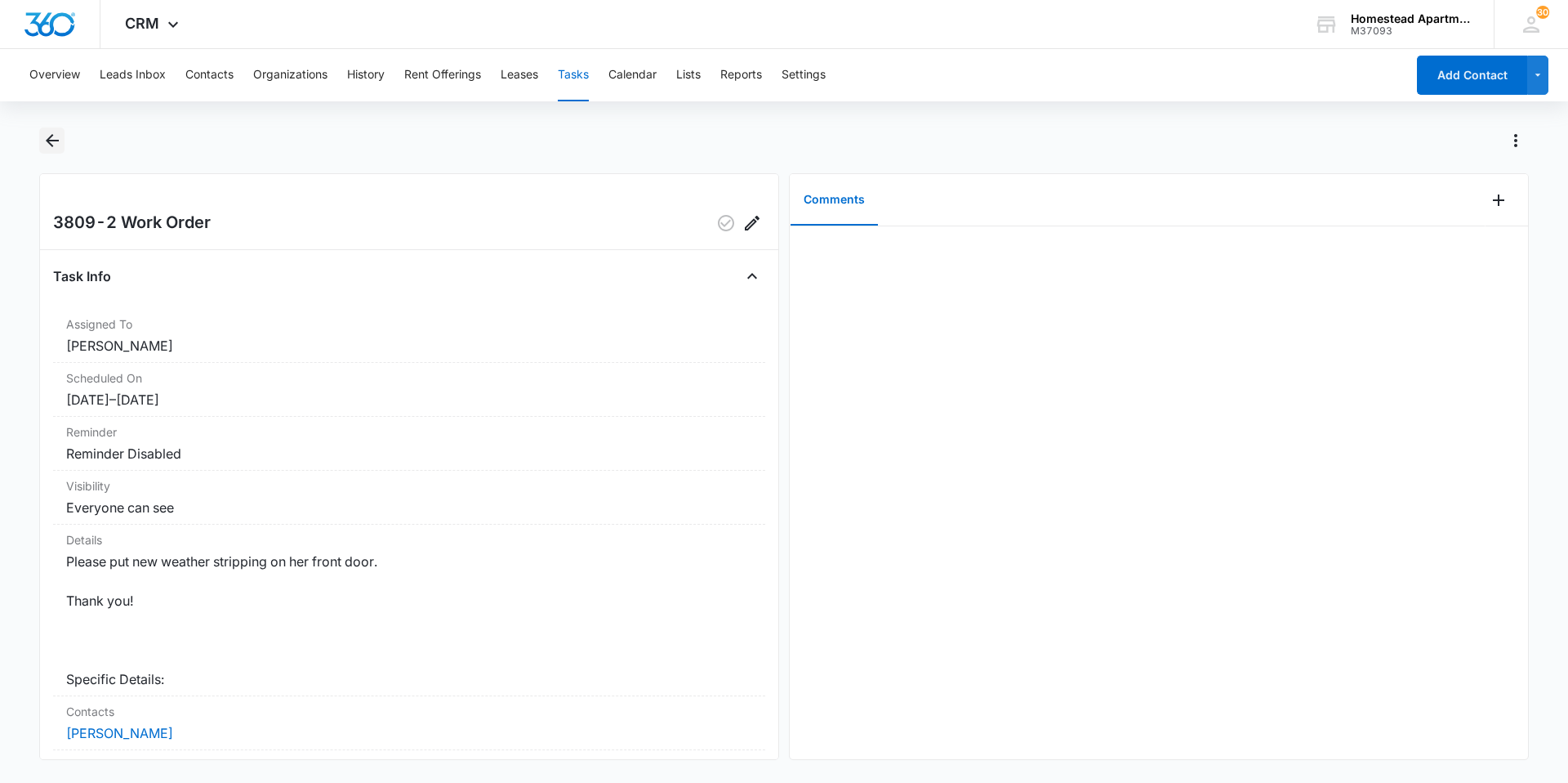
click at [56, 134] on icon "Back" at bounding box center [52, 140] width 19 height 19
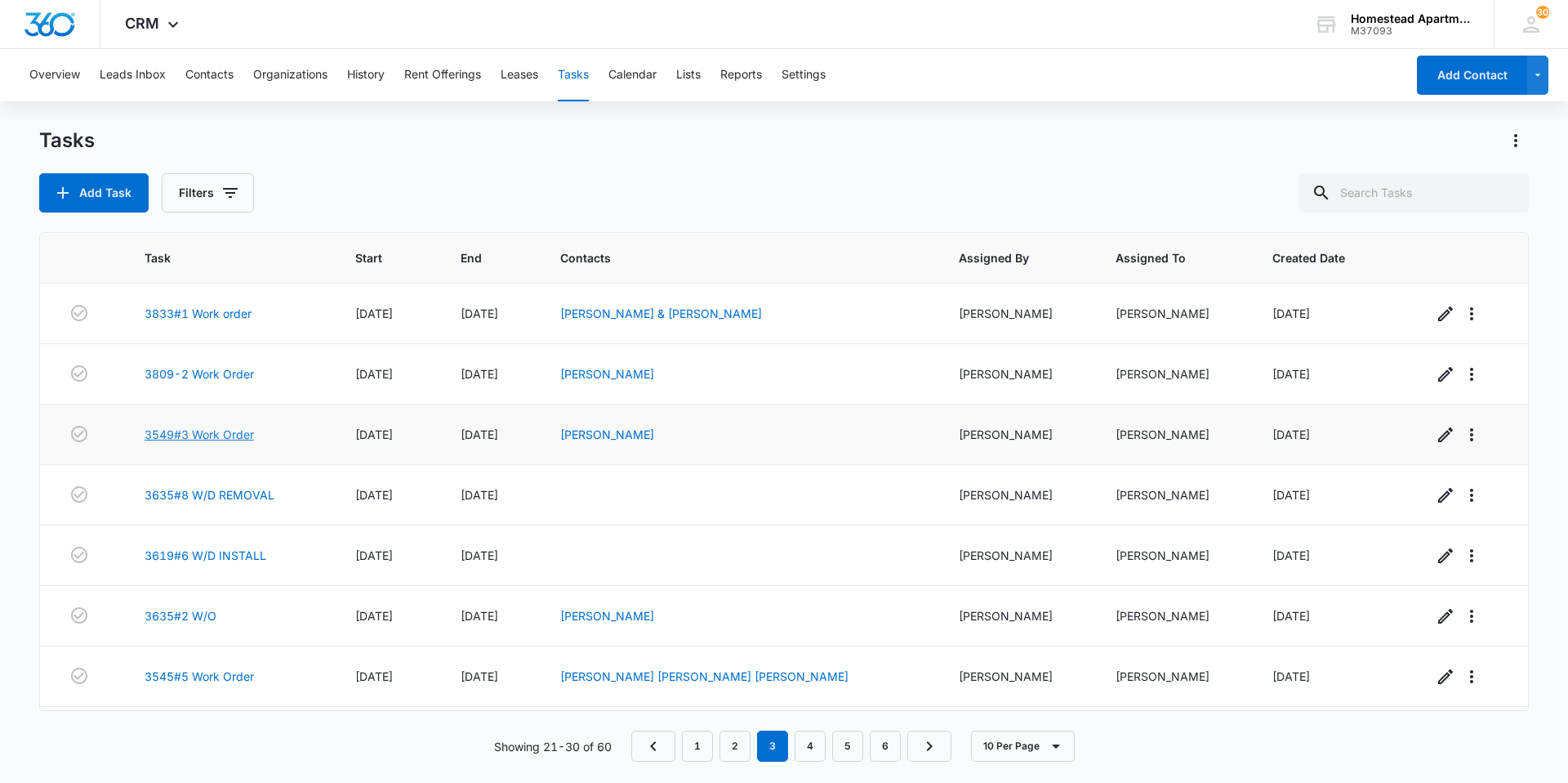
click at [165, 430] on link "3549#3 Work Order" at bounding box center [199, 434] width 110 height 17
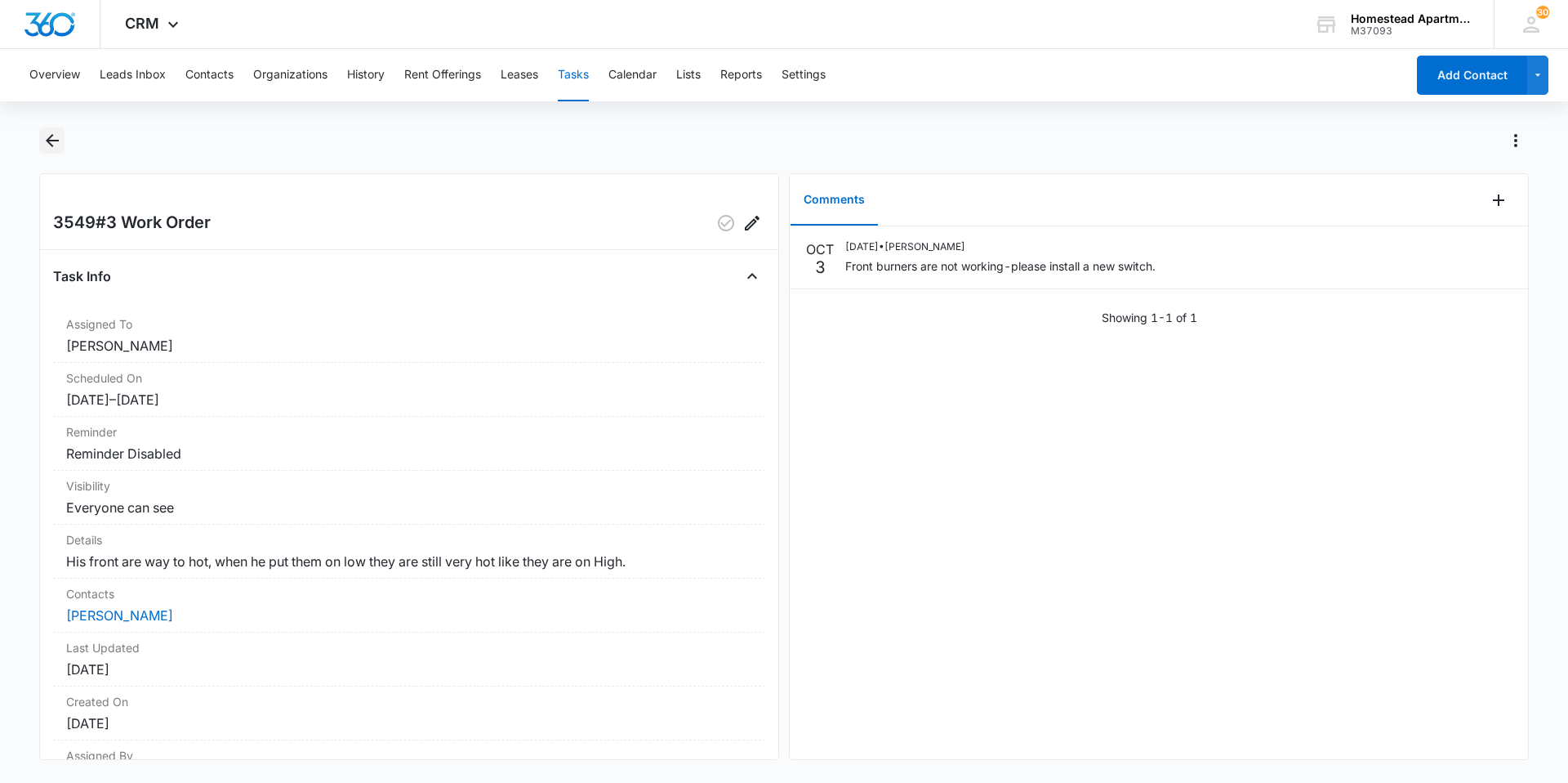
click at [50, 144] on icon "Back" at bounding box center [53, 141] width 13 height 13
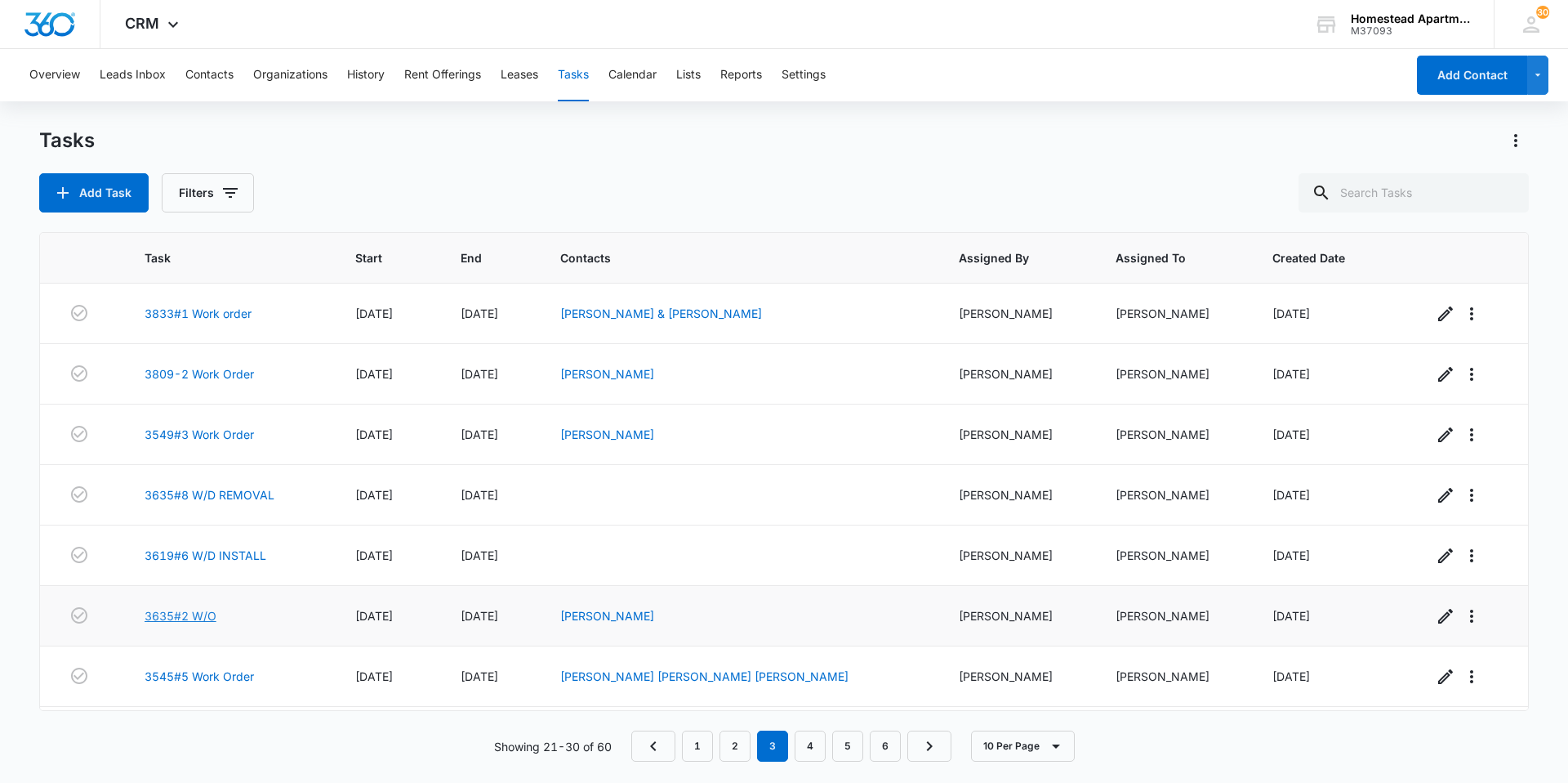
click at [177, 617] on link "3635#2 W/O" at bounding box center [181, 616] width 72 height 17
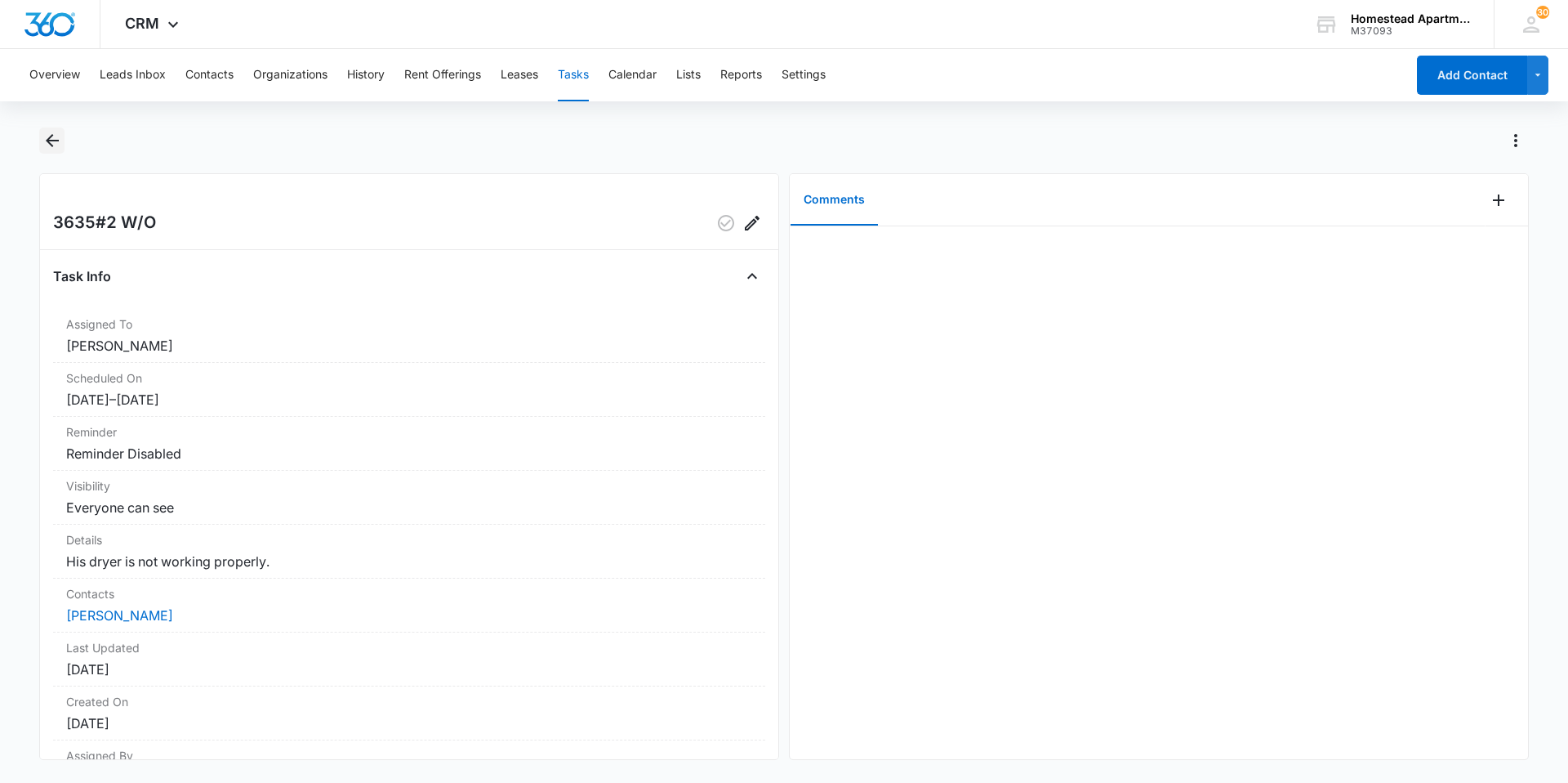
click at [44, 134] on icon "Back" at bounding box center [52, 140] width 19 height 19
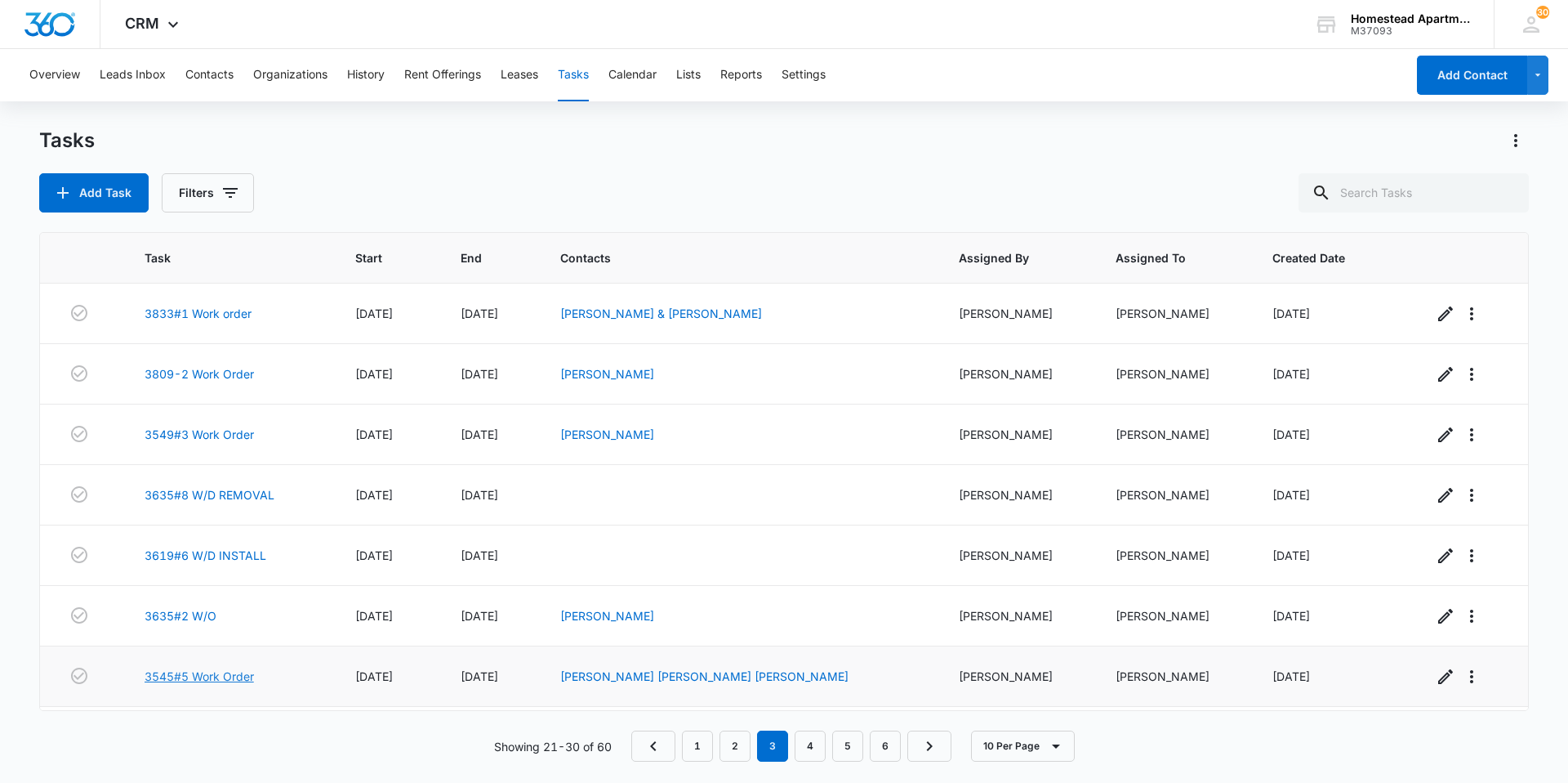
click at [183, 674] on link "3545#5 Work Order" at bounding box center [199, 676] width 110 height 17
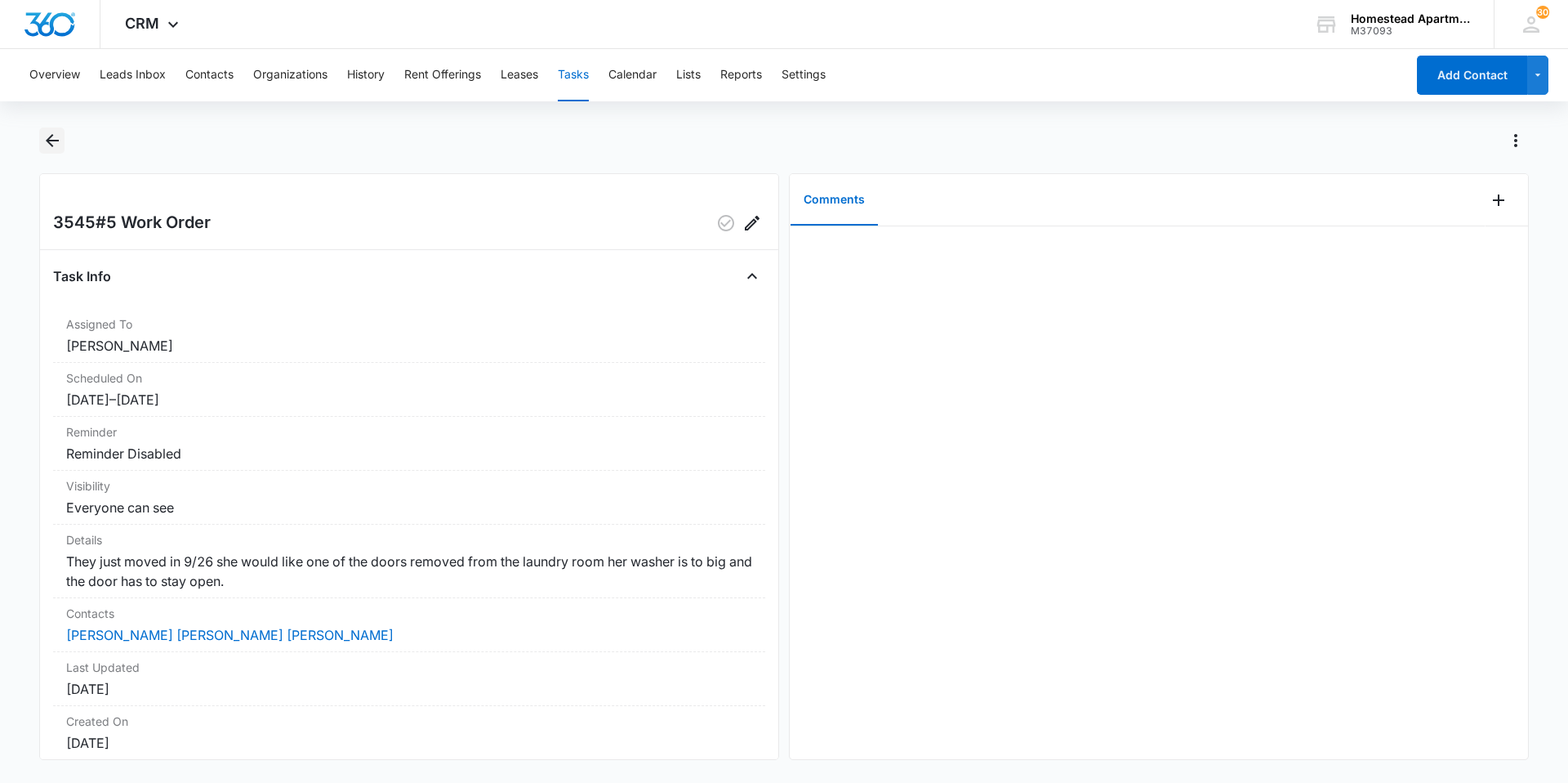
click at [44, 133] on icon "Back" at bounding box center [52, 140] width 19 height 19
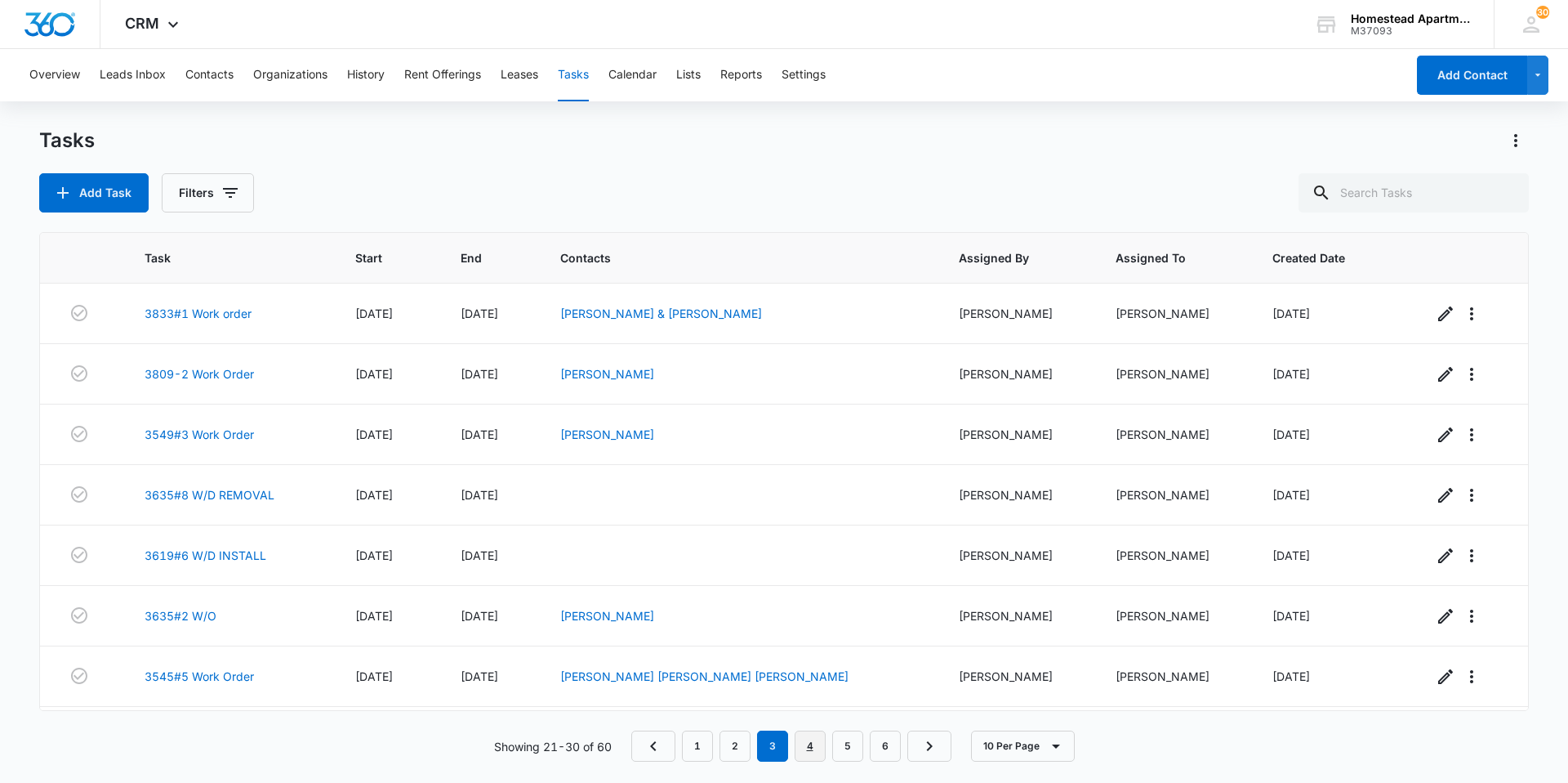
click at [812, 750] on link "4" at bounding box center [810, 745] width 31 height 31
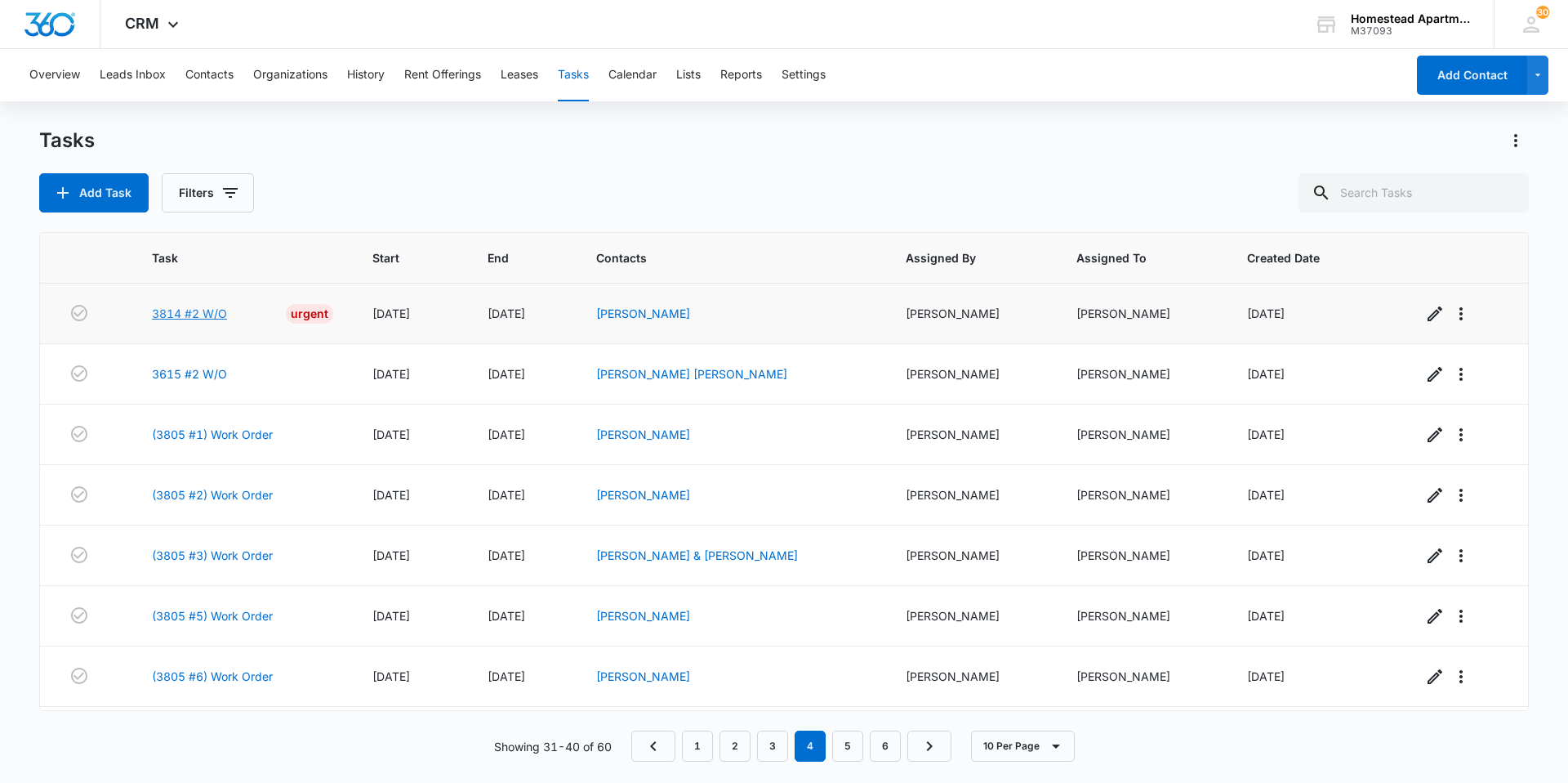
click at [183, 314] on link "3814 #2 W/O" at bounding box center [189, 313] width 75 height 17
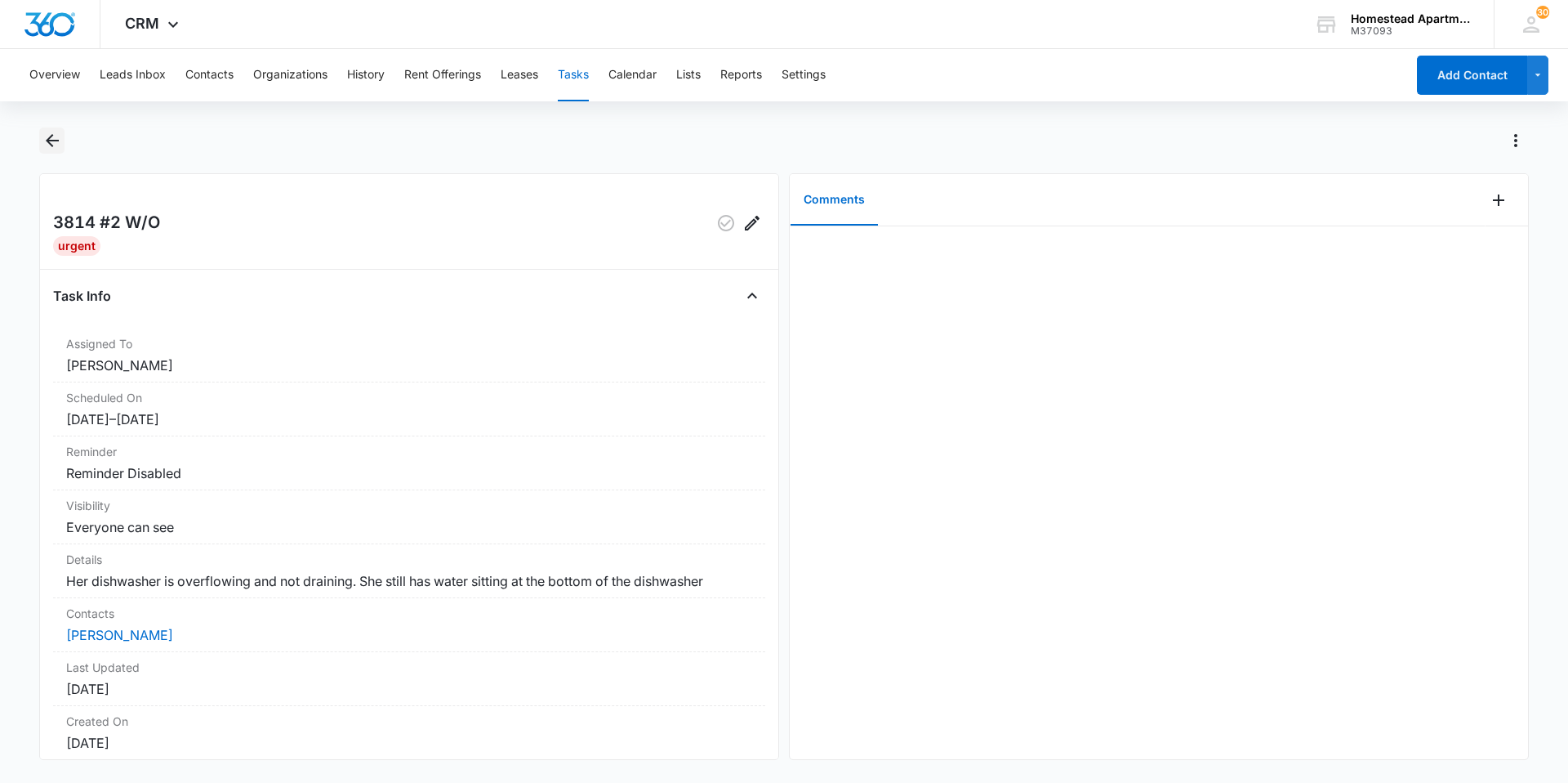
click at [51, 134] on icon "Back" at bounding box center [52, 140] width 19 height 19
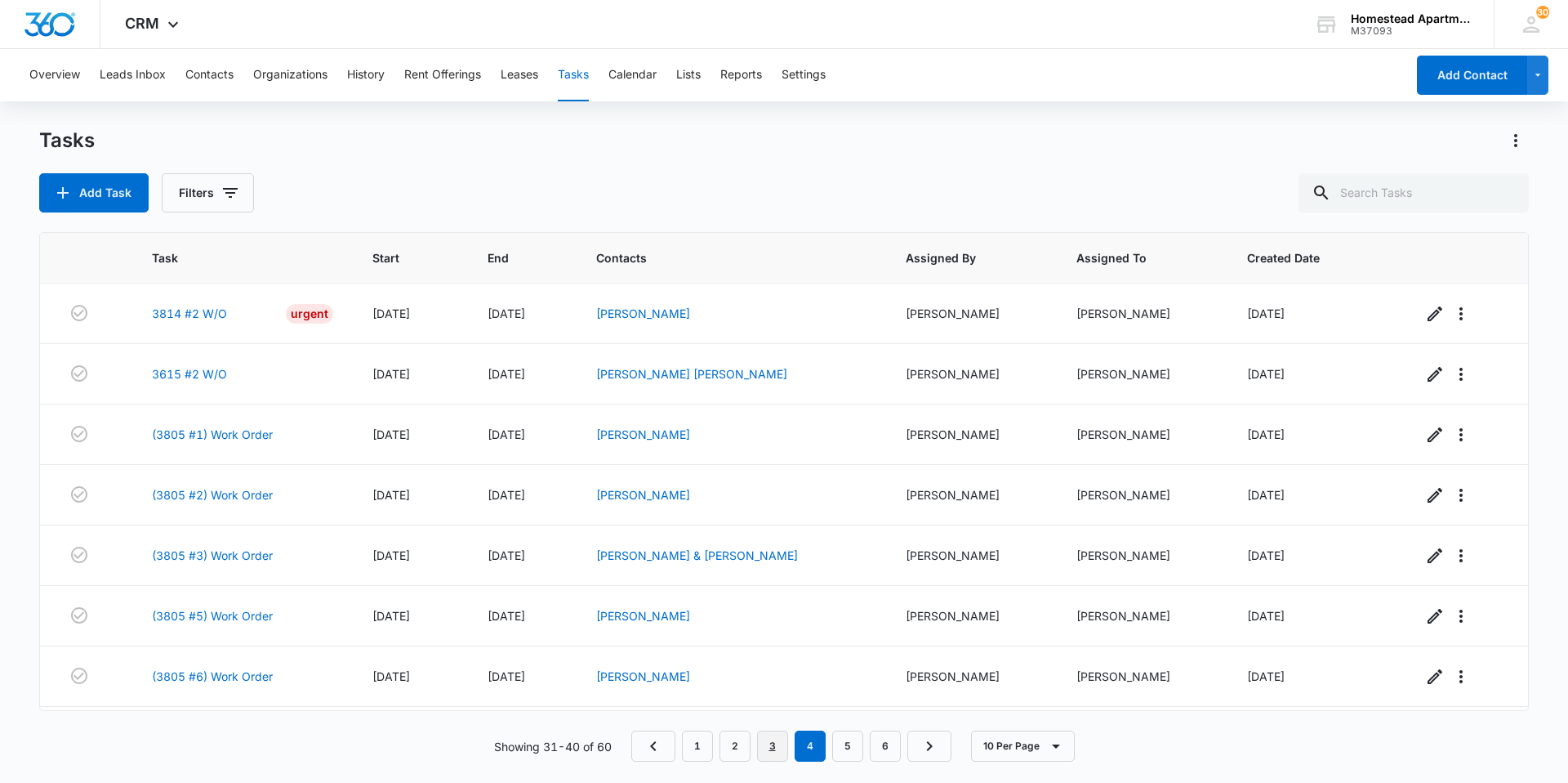
click at [767, 744] on link "3" at bounding box center [772, 745] width 31 height 31
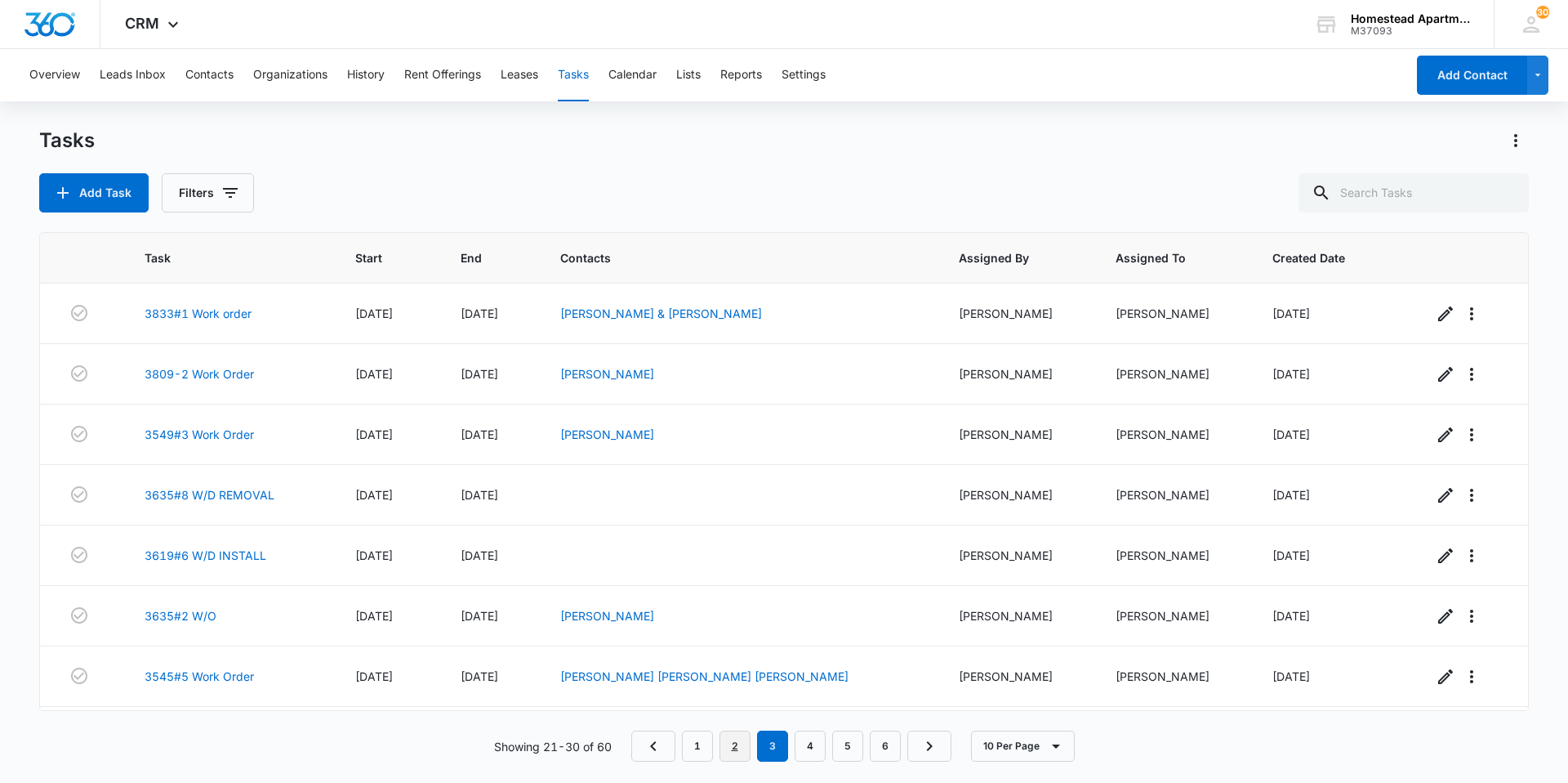
click at [736, 733] on link "2" at bounding box center [734, 745] width 31 height 31
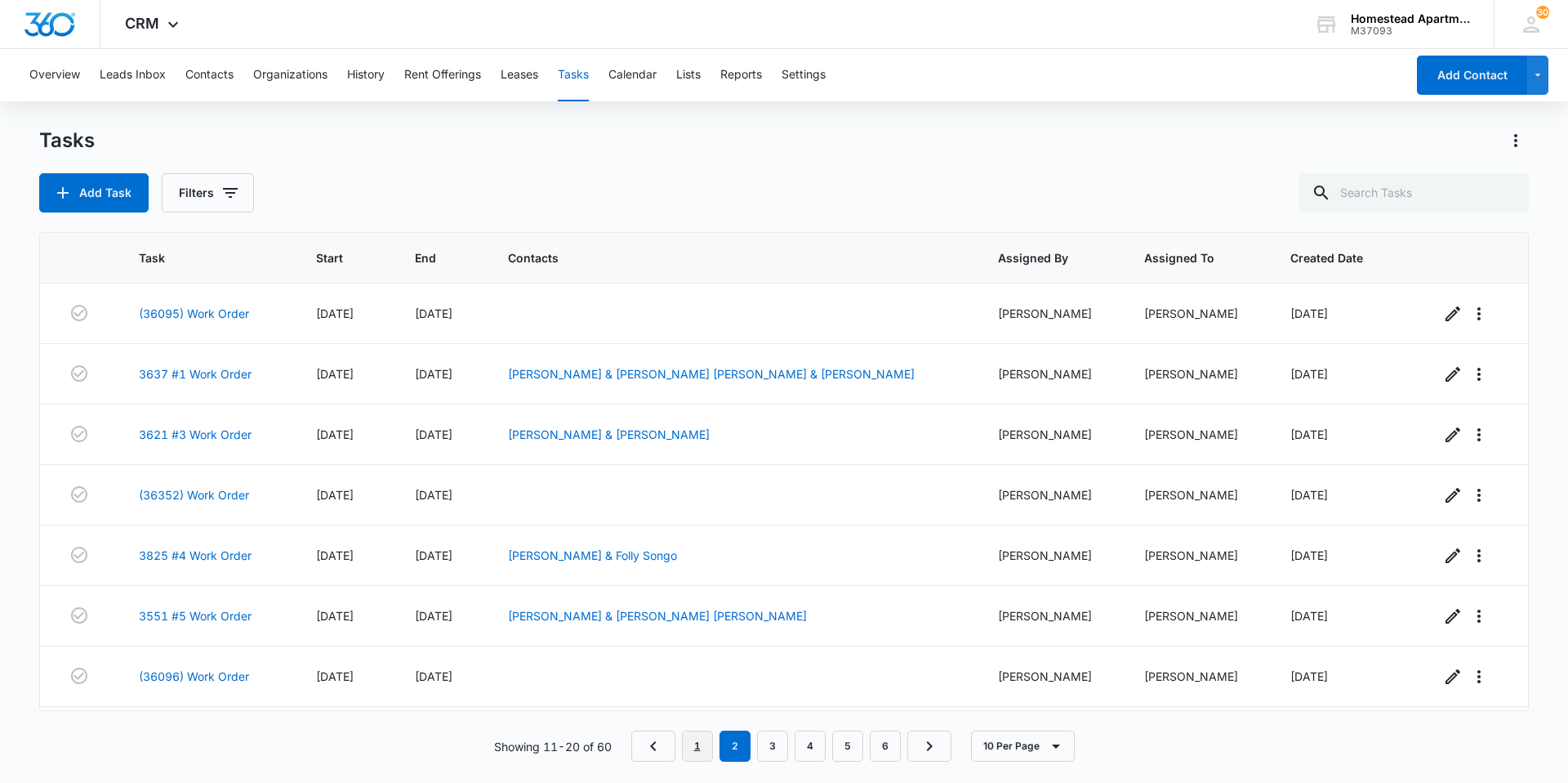
click at [691, 747] on link "1" at bounding box center [697, 745] width 31 height 31
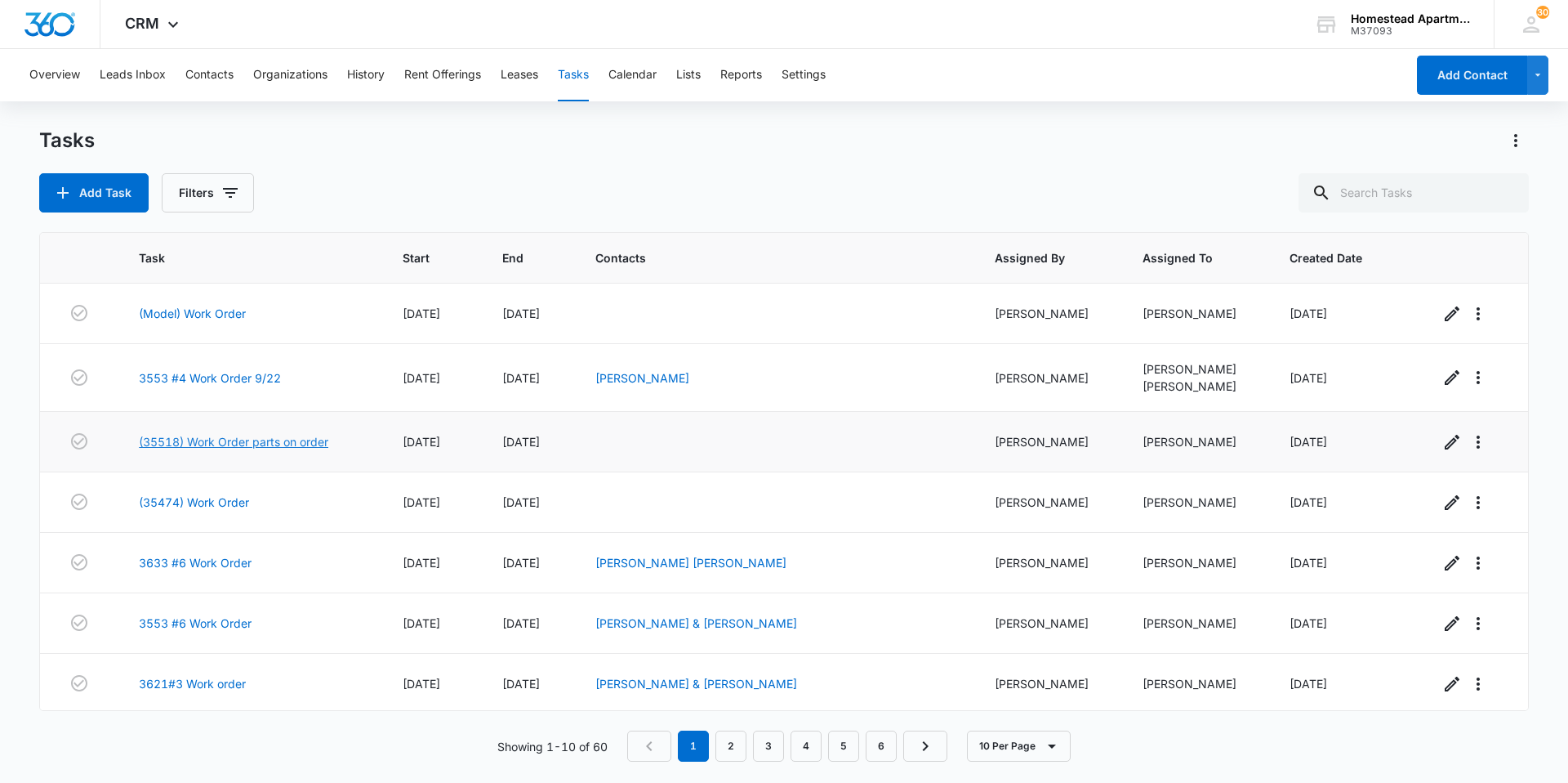
click at [249, 442] on link "(35518) Work Order parts on order" at bounding box center [234, 441] width 189 height 17
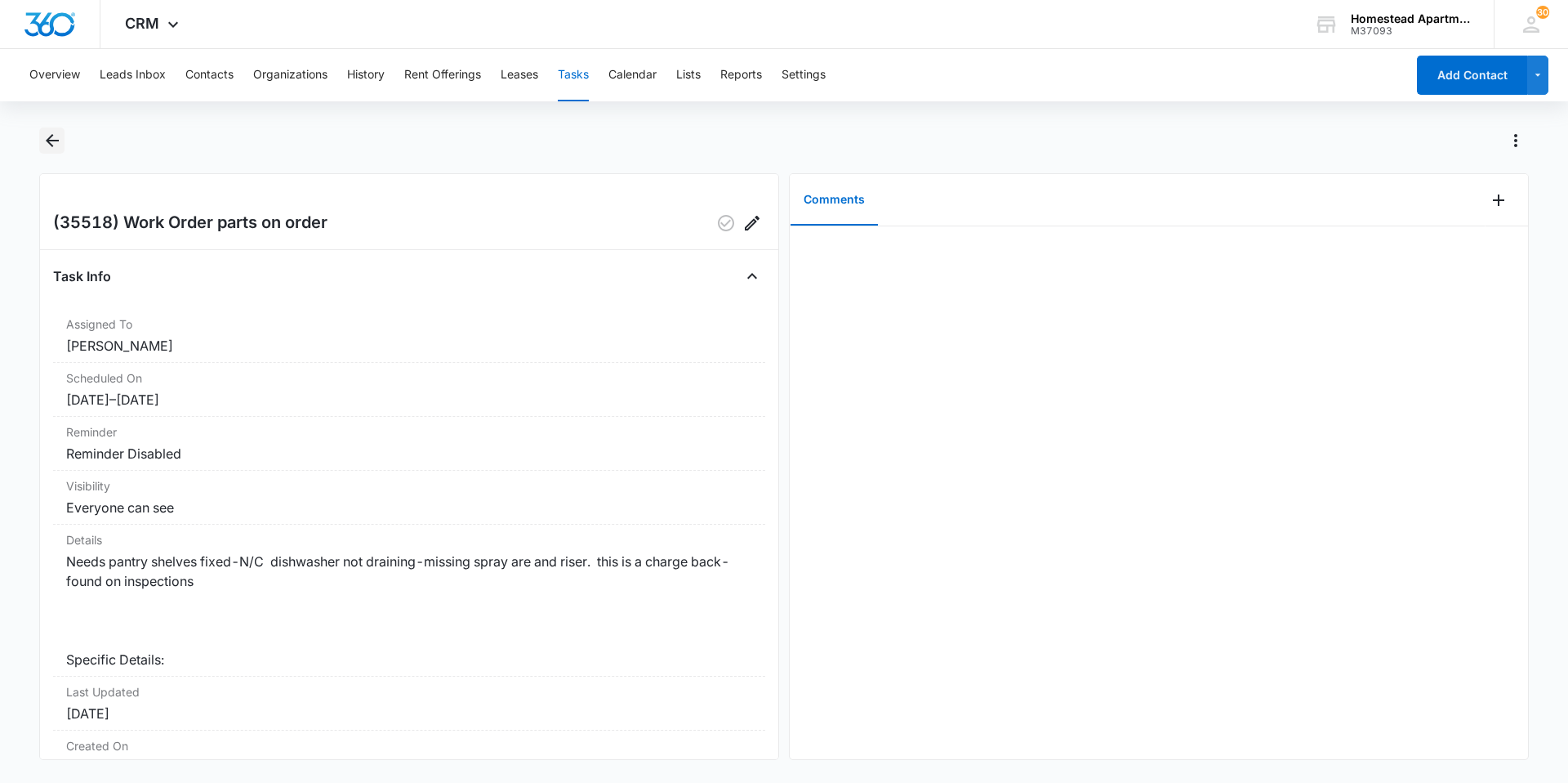
click at [54, 131] on icon "Back" at bounding box center [52, 140] width 19 height 19
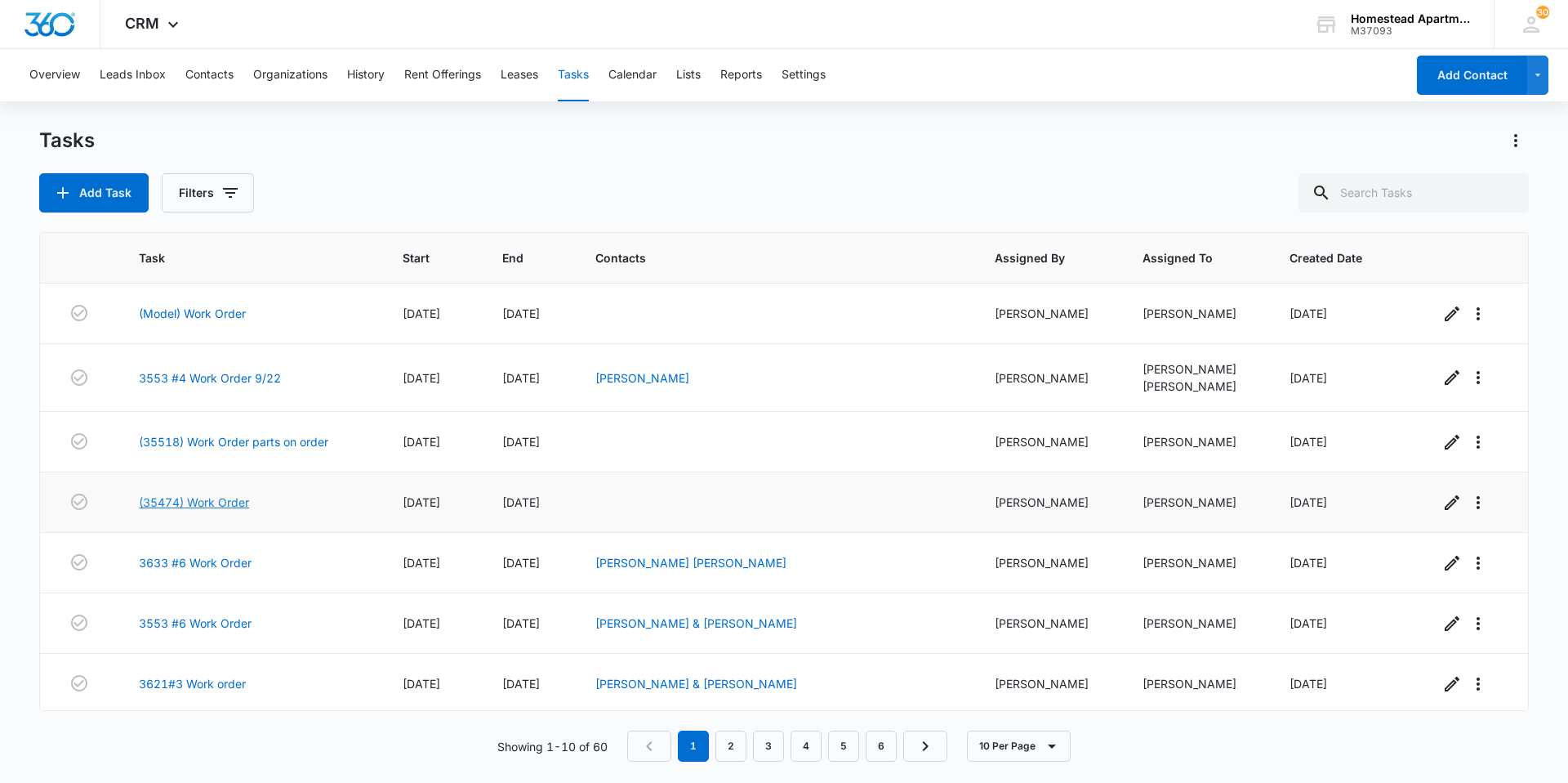
click at [155, 504] on link "(35474) Work Order" at bounding box center [194, 502] width 111 height 17
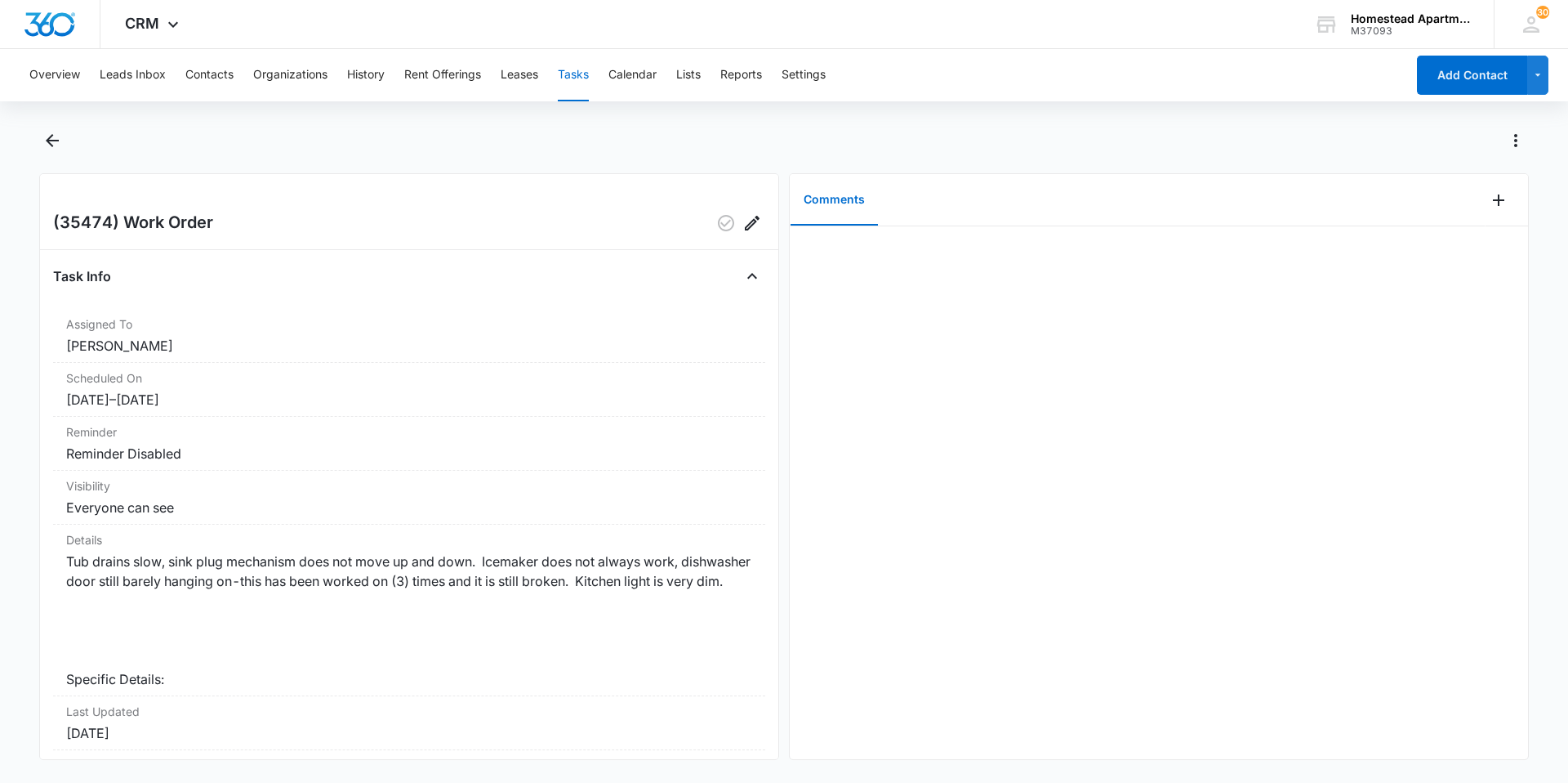
click at [49, 126] on div "Overview Leads Inbox Contacts Organizations History Rent Offerings Leases Tasks…" at bounding box center [784, 415] width 1568 height 730
click at [49, 131] on icon "Back" at bounding box center [52, 140] width 19 height 19
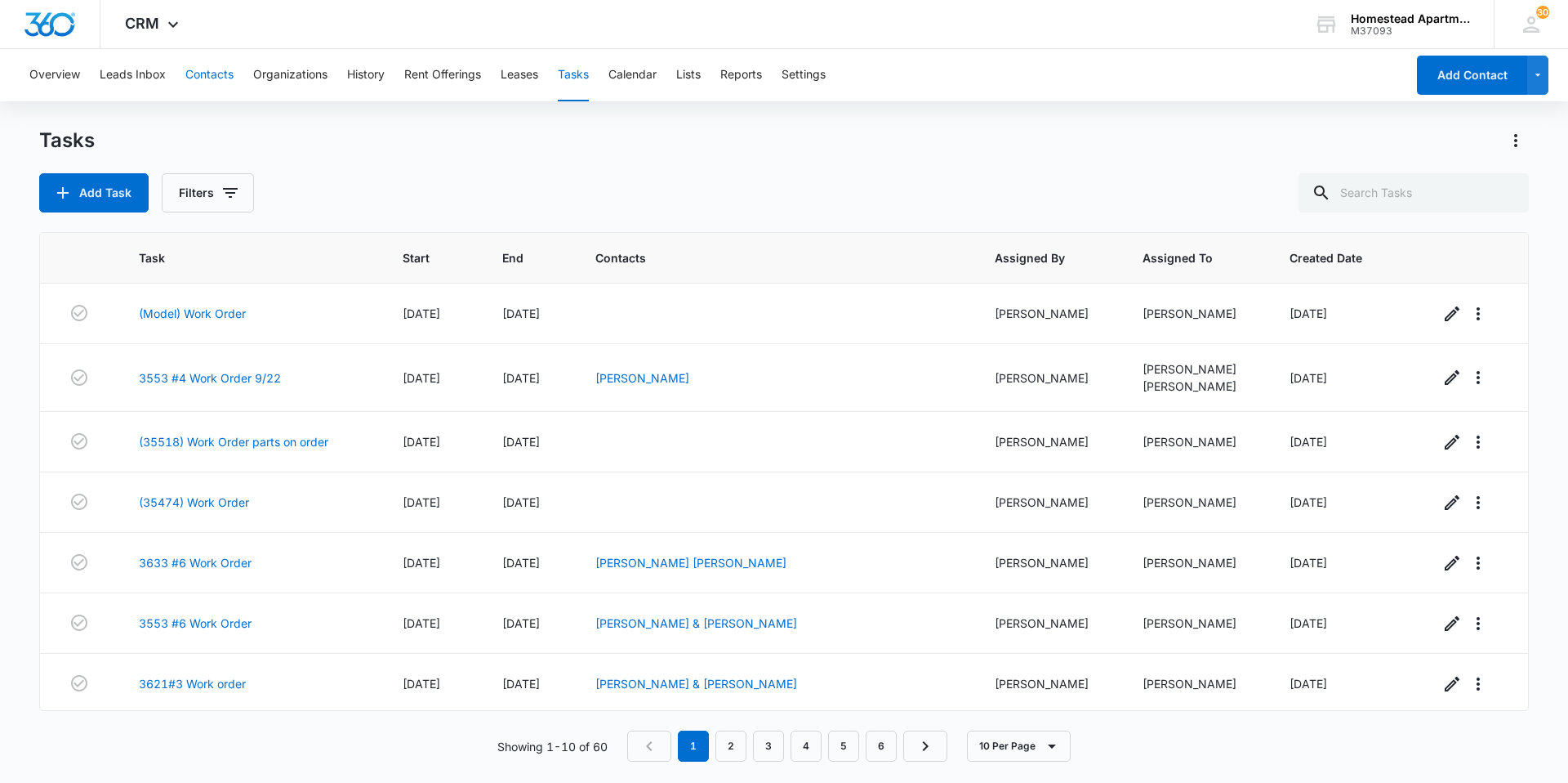
click at [230, 76] on button "Contacts" at bounding box center [209, 75] width 49 height 52
